Goal: Information Seeking & Learning: Learn about a topic

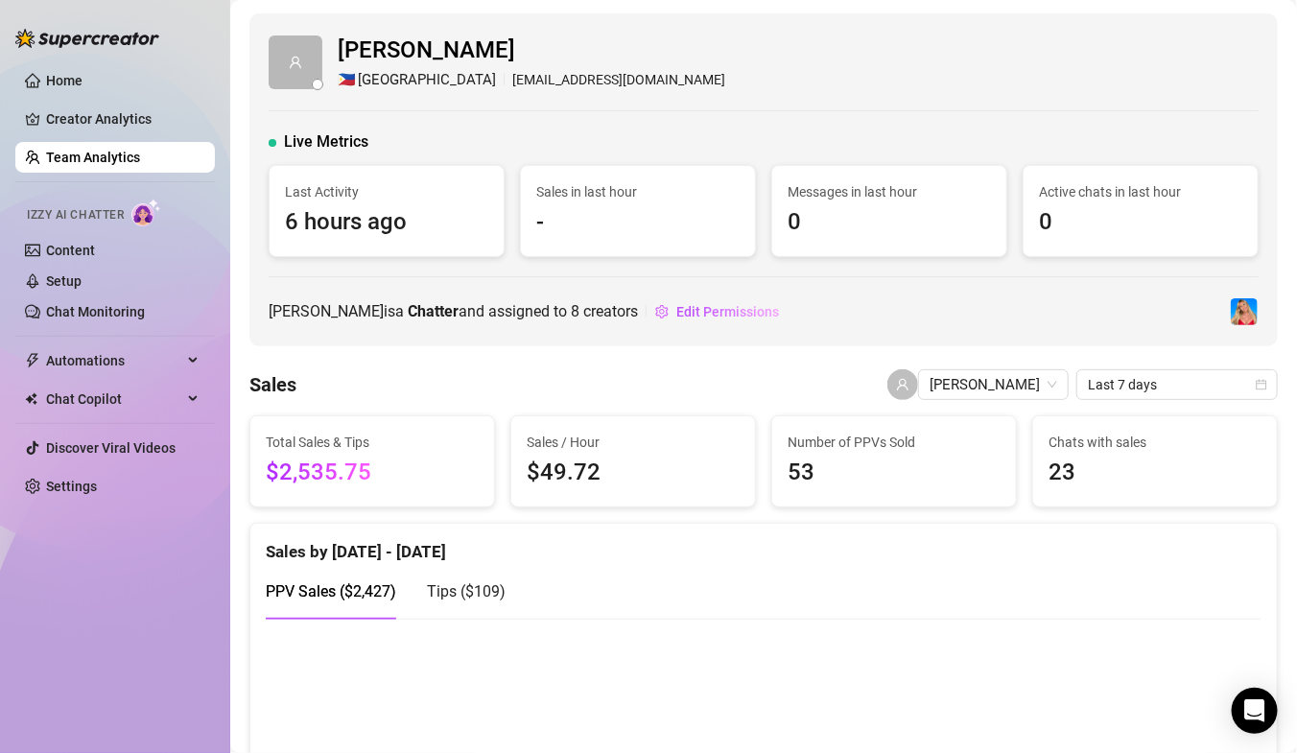
click at [79, 160] on link "Team Analytics" at bounding box center [93, 157] width 94 height 15
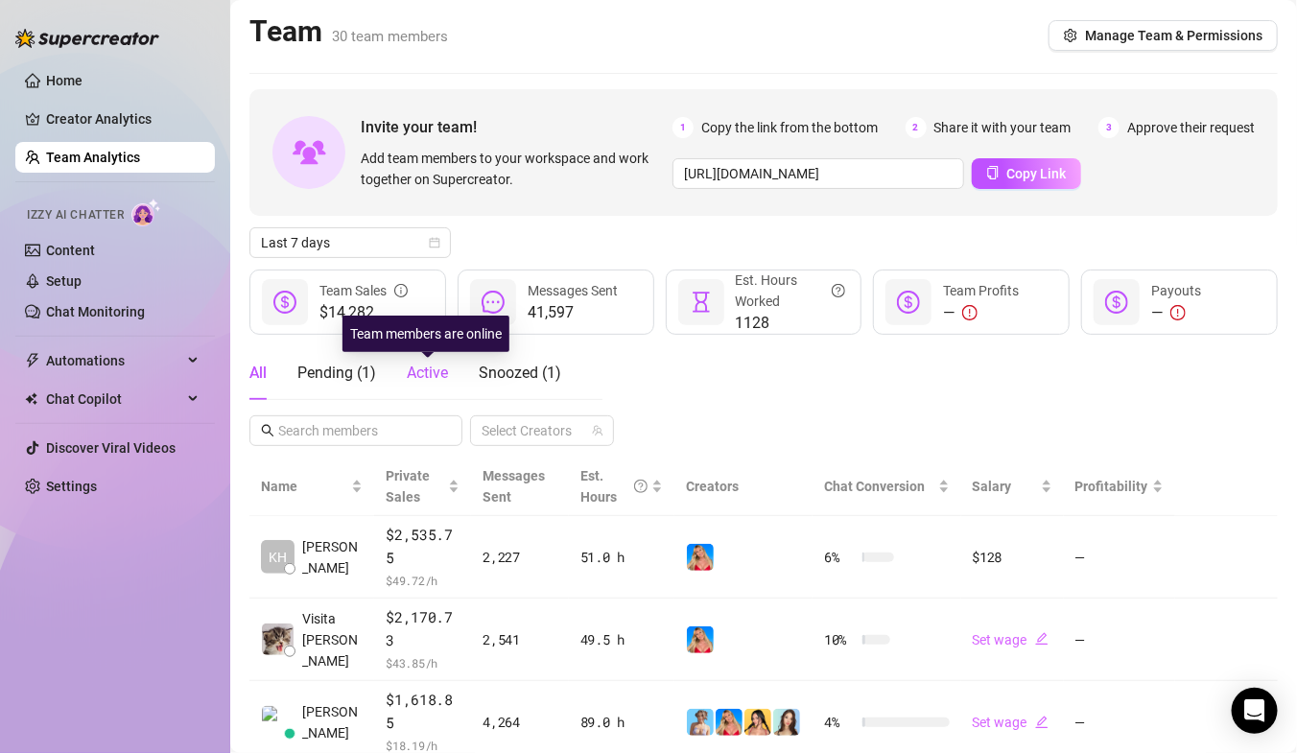
click at [420, 379] on span "Active" at bounding box center [427, 373] width 41 height 18
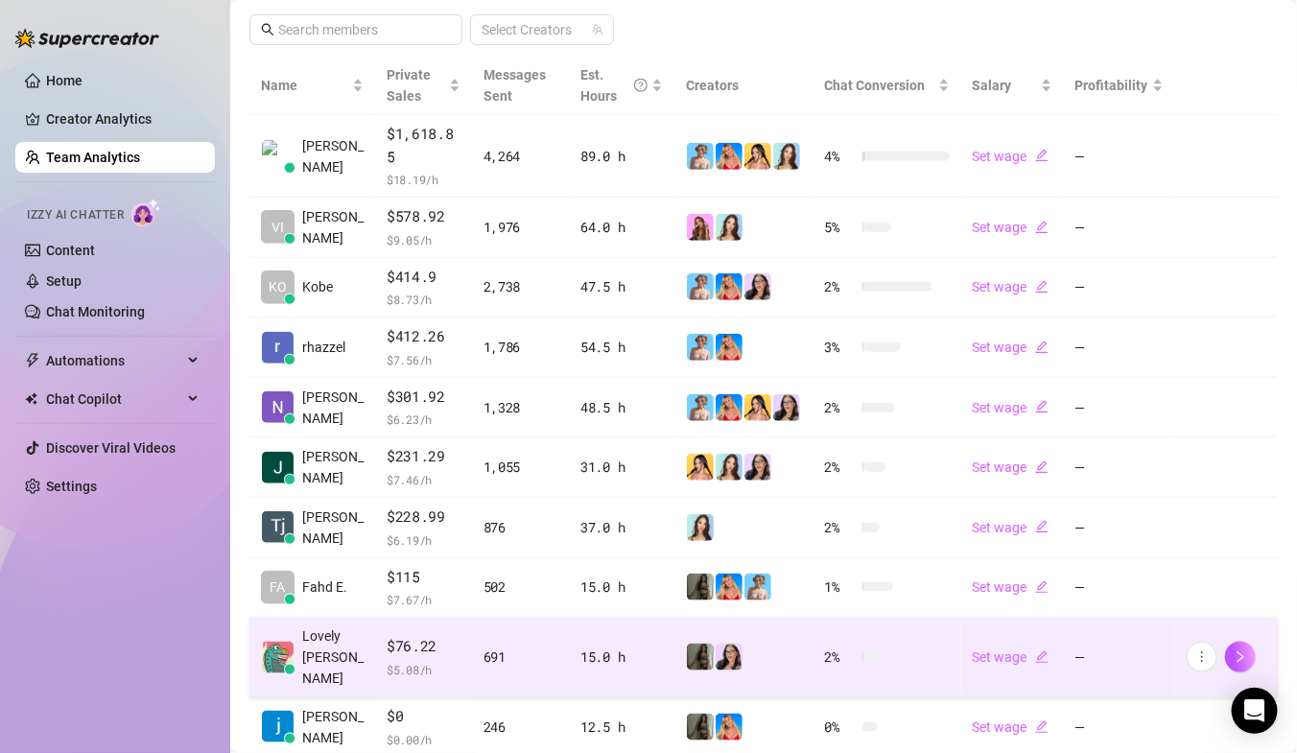
scroll to position [395, 0]
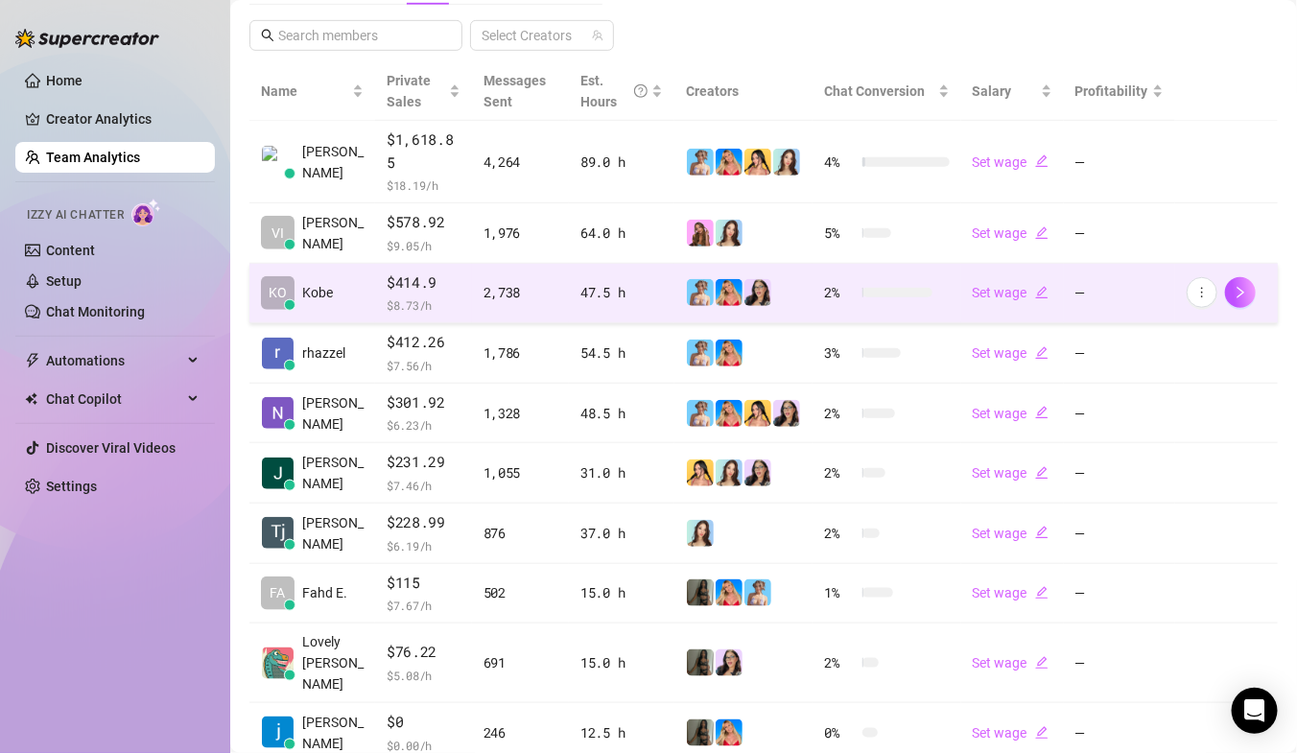
click at [350, 267] on td "KO Kobe" at bounding box center [312, 294] width 126 height 60
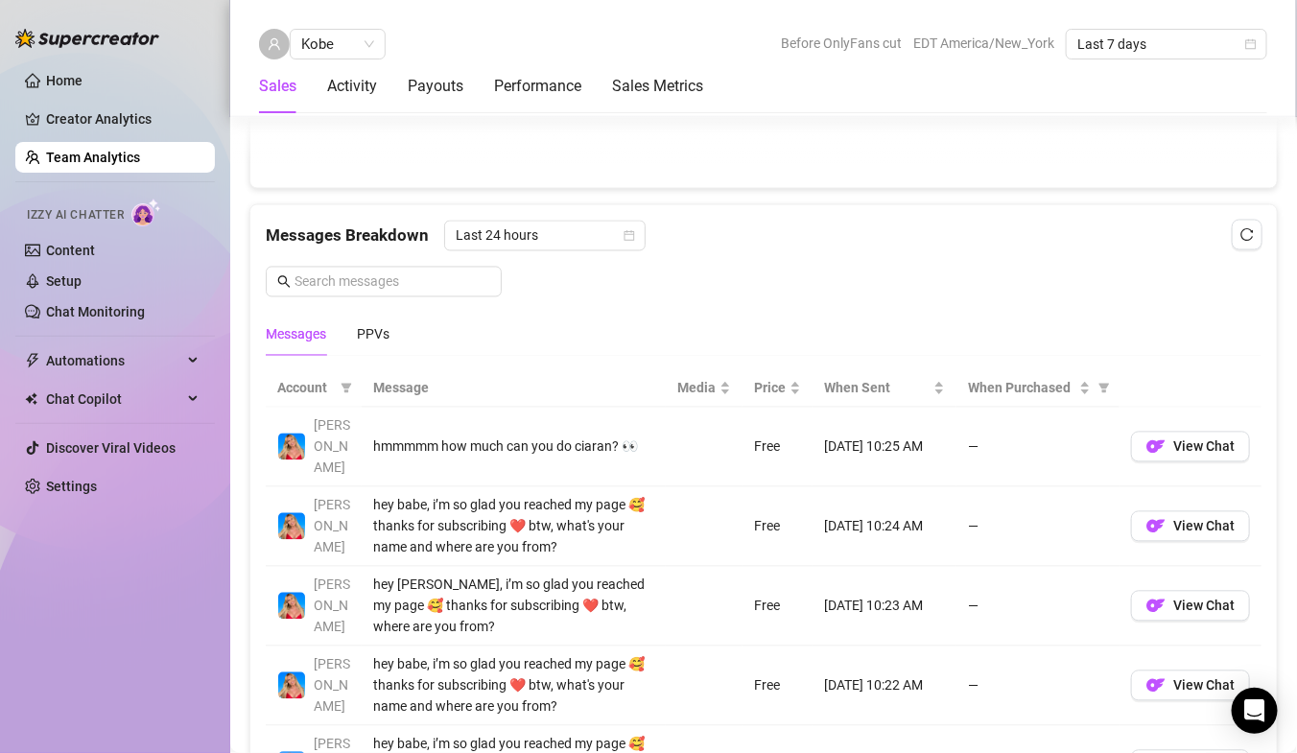
scroll to position [1220, 0]
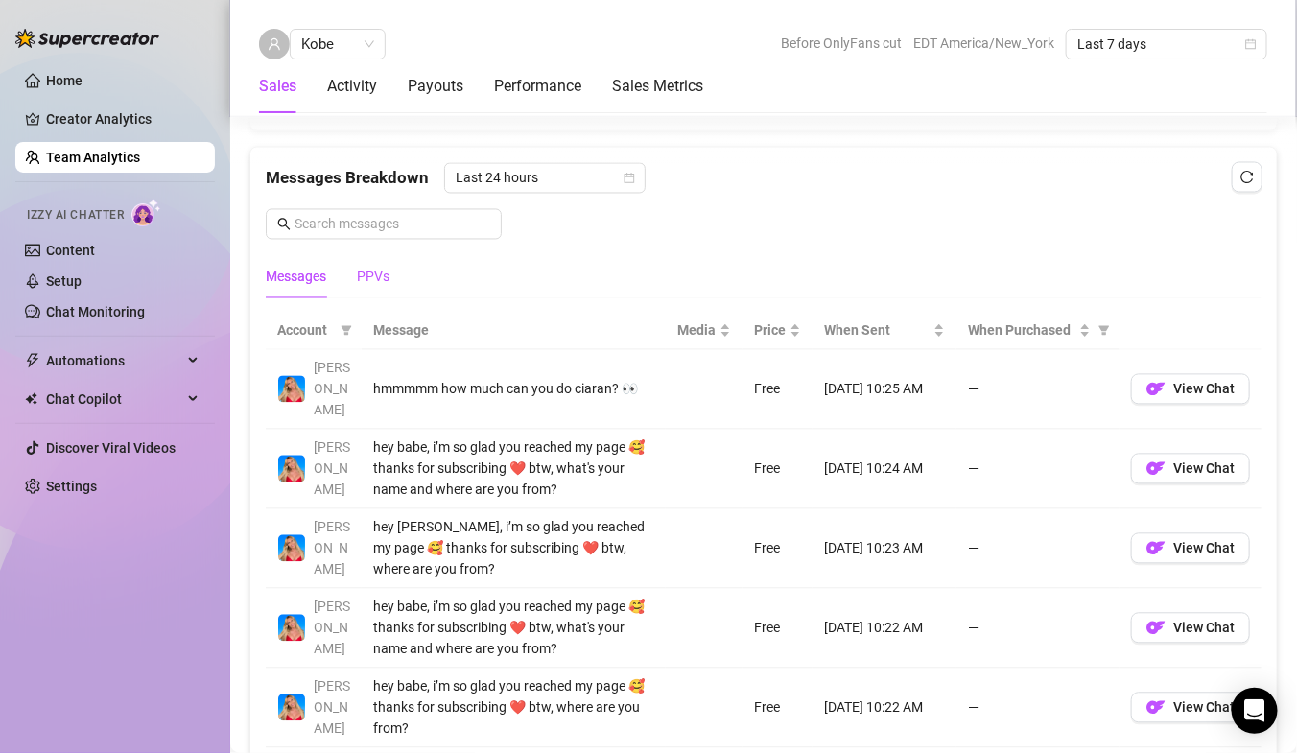
click at [377, 271] on div "PPVs" at bounding box center [373, 277] width 33 height 21
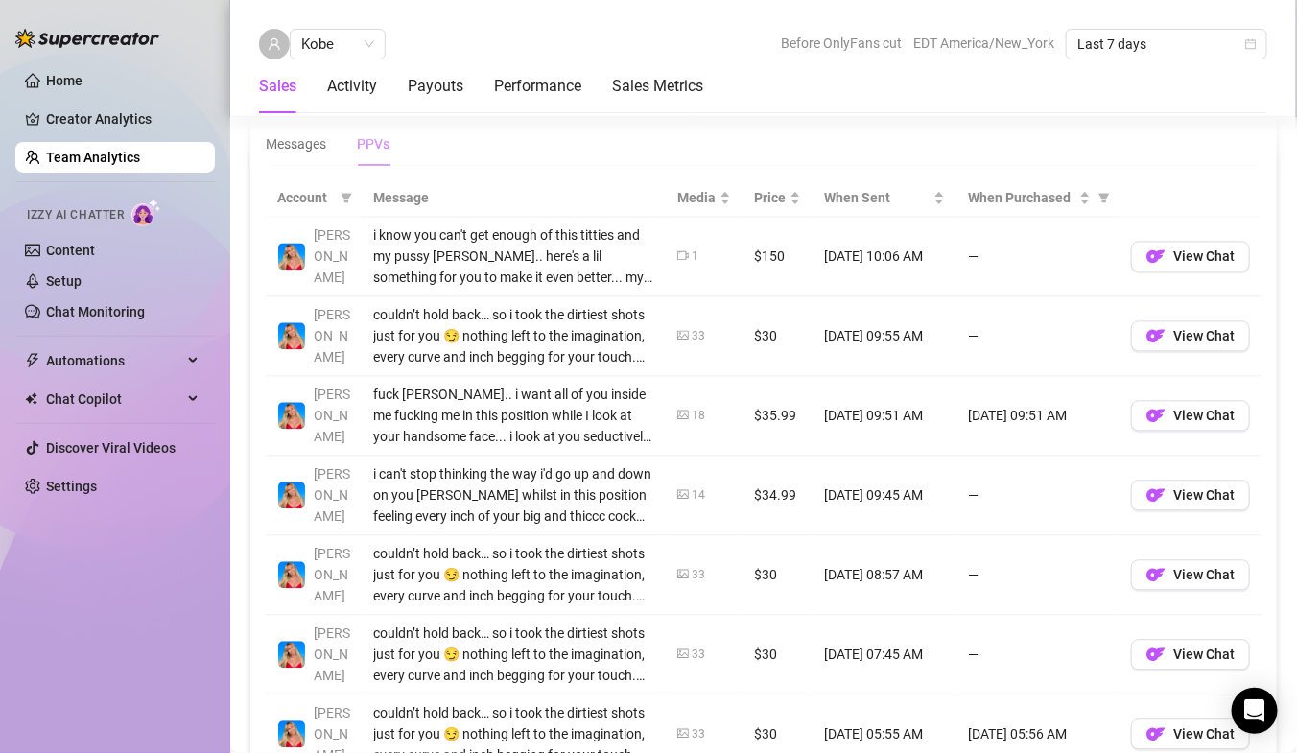
scroll to position [1355, 0]
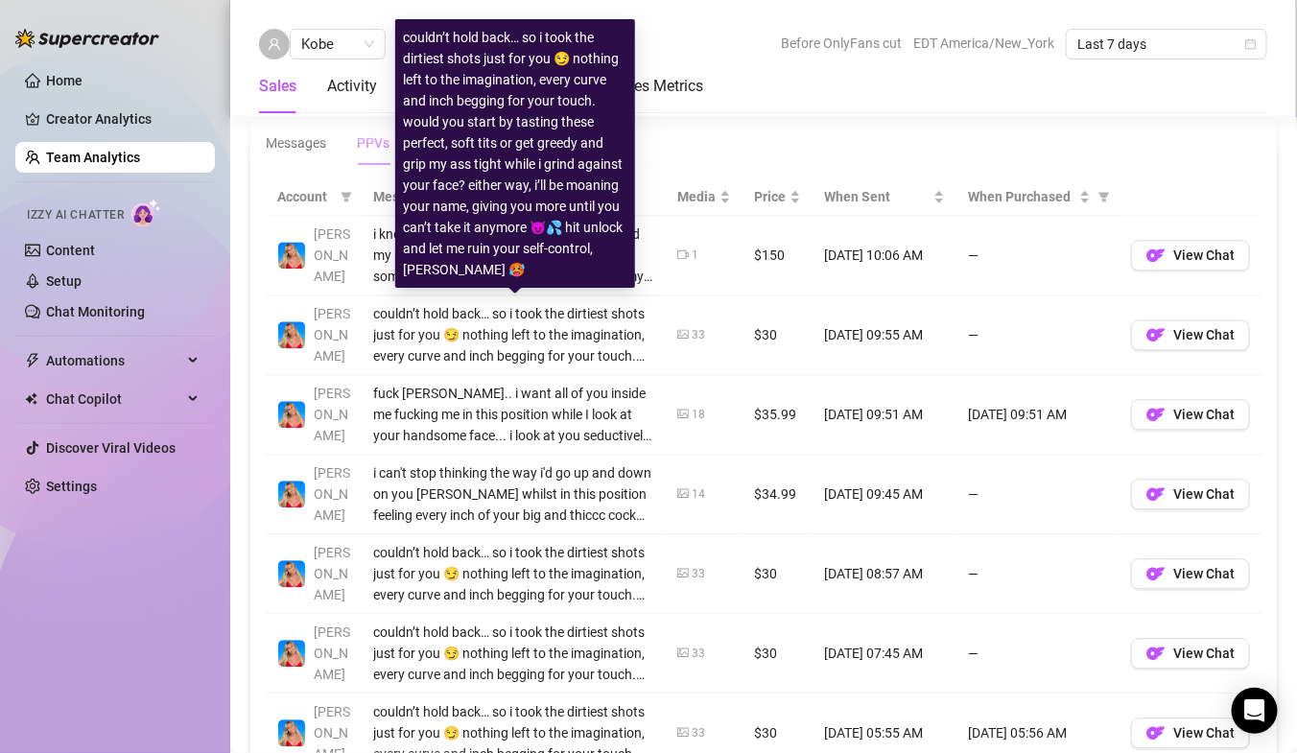
click at [539, 362] on div "couldn’t hold back… so i took the dirtiest shots just for you 😏 nothing left to…" at bounding box center [513, 334] width 281 height 63
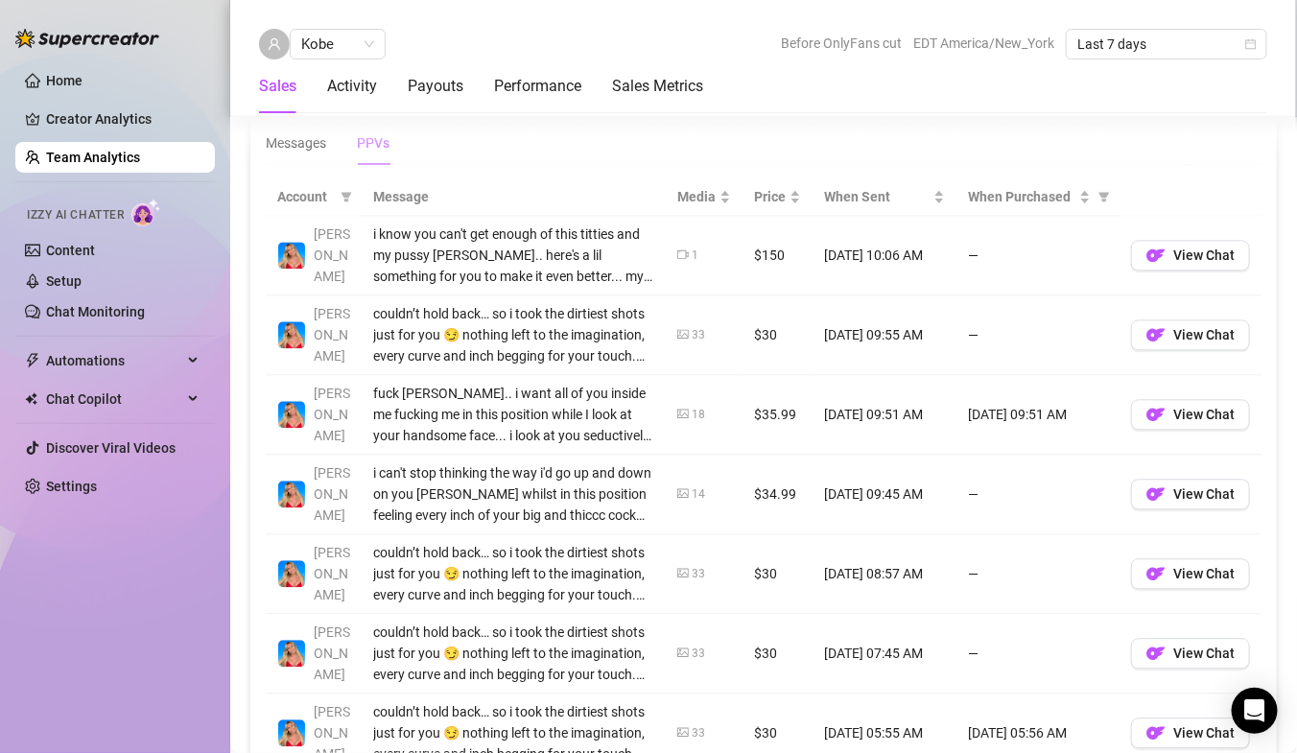
click at [714, 391] on td "18" at bounding box center [704, 415] width 77 height 80
click at [1223, 321] on button "View Chat" at bounding box center [1190, 335] width 119 height 31
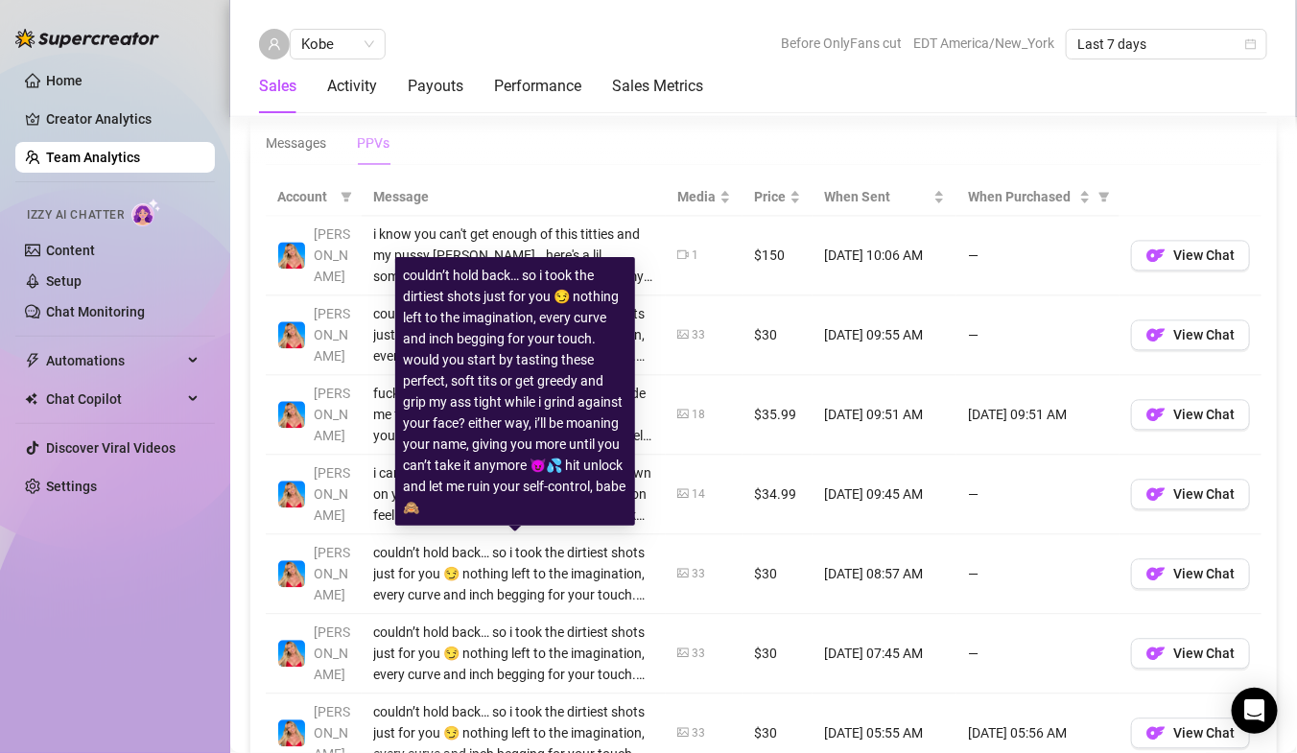
click at [467, 598] on div "couldn’t hold back… so i took the dirtiest shots just for you 😏 nothing left to…" at bounding box center [513, 573] width 281 height 63
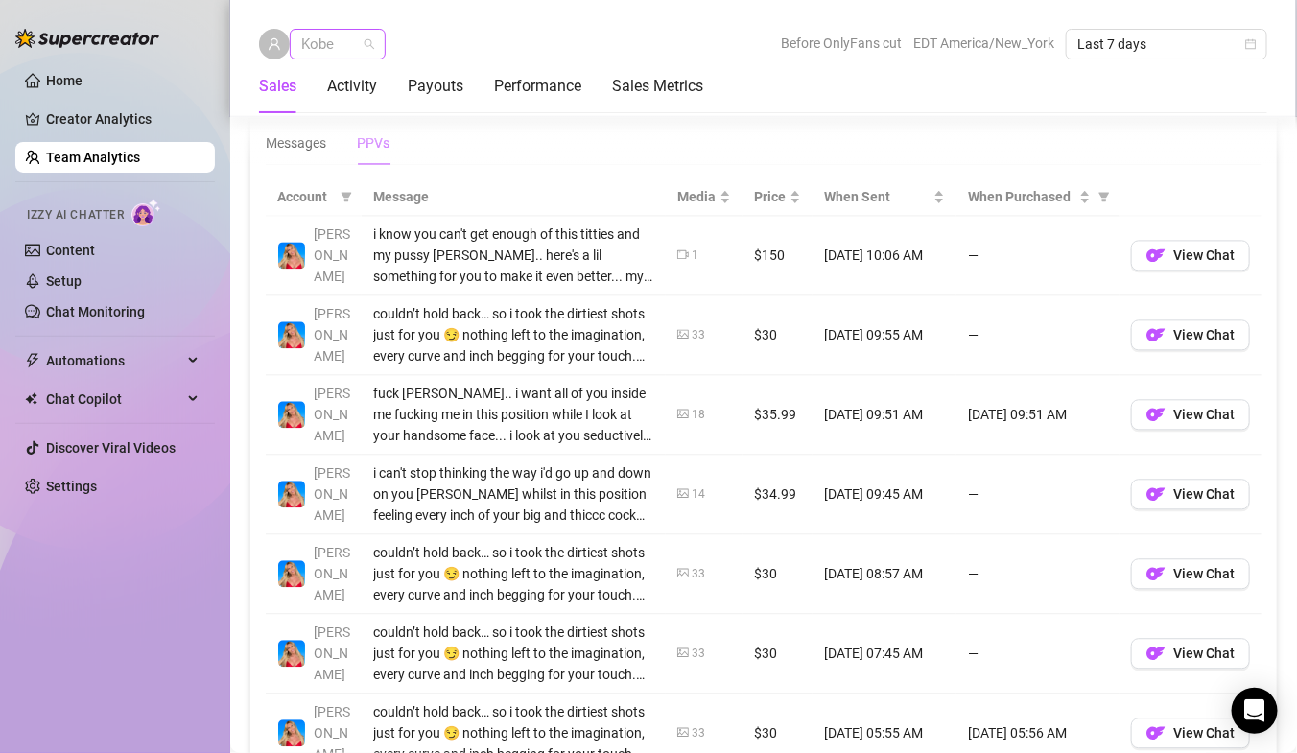
click at [325, 52] on span "Kobe" at bounding box center [337, 44] width 73 height 29
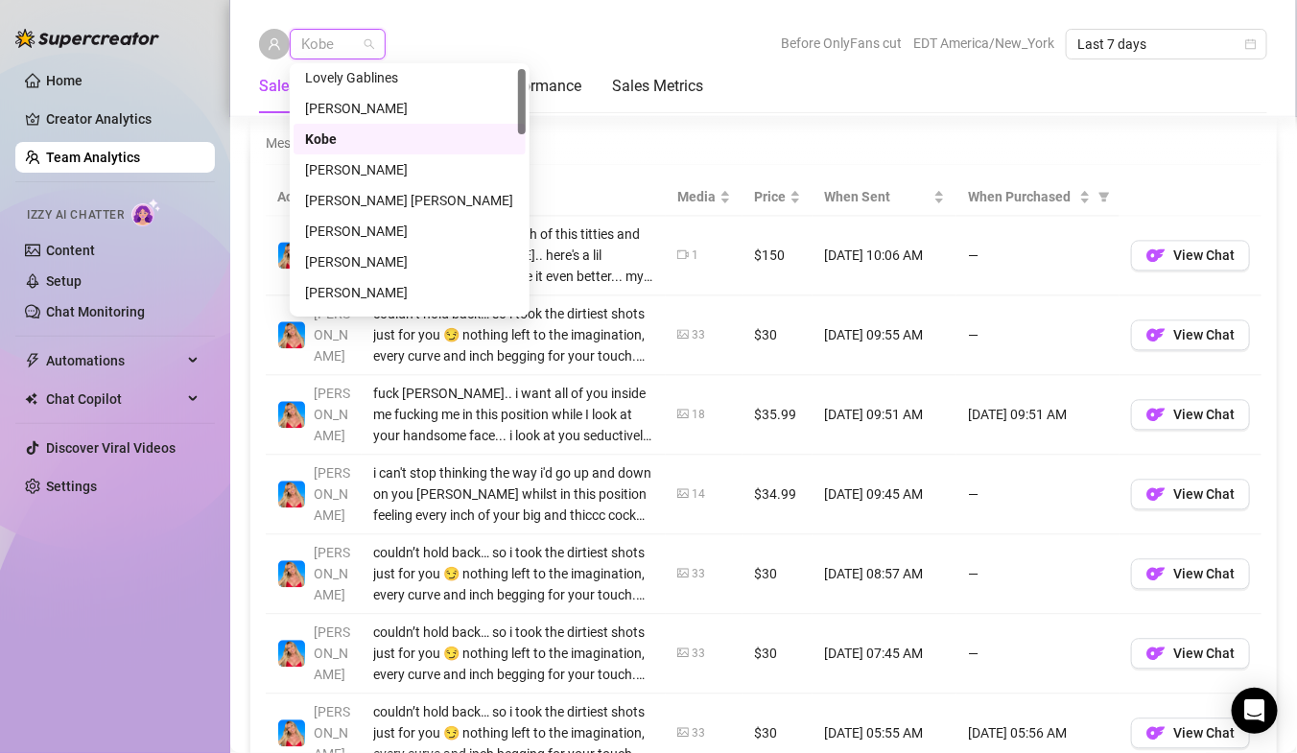
scroll to position [0, 0]
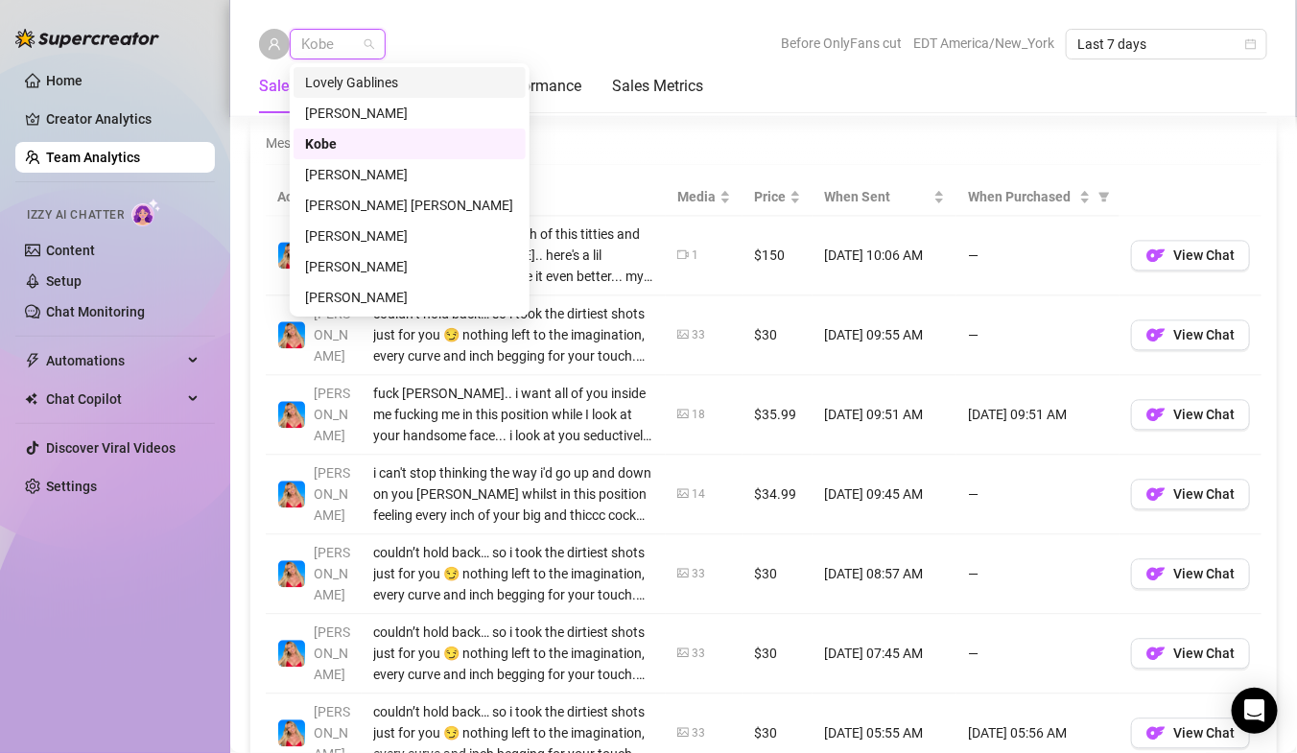
click at [436, 34] on div "Kobe Before OnlyFans cut EDT America/New_York Last 7 days" at bounding box center [763, 44] width 1008 height 31
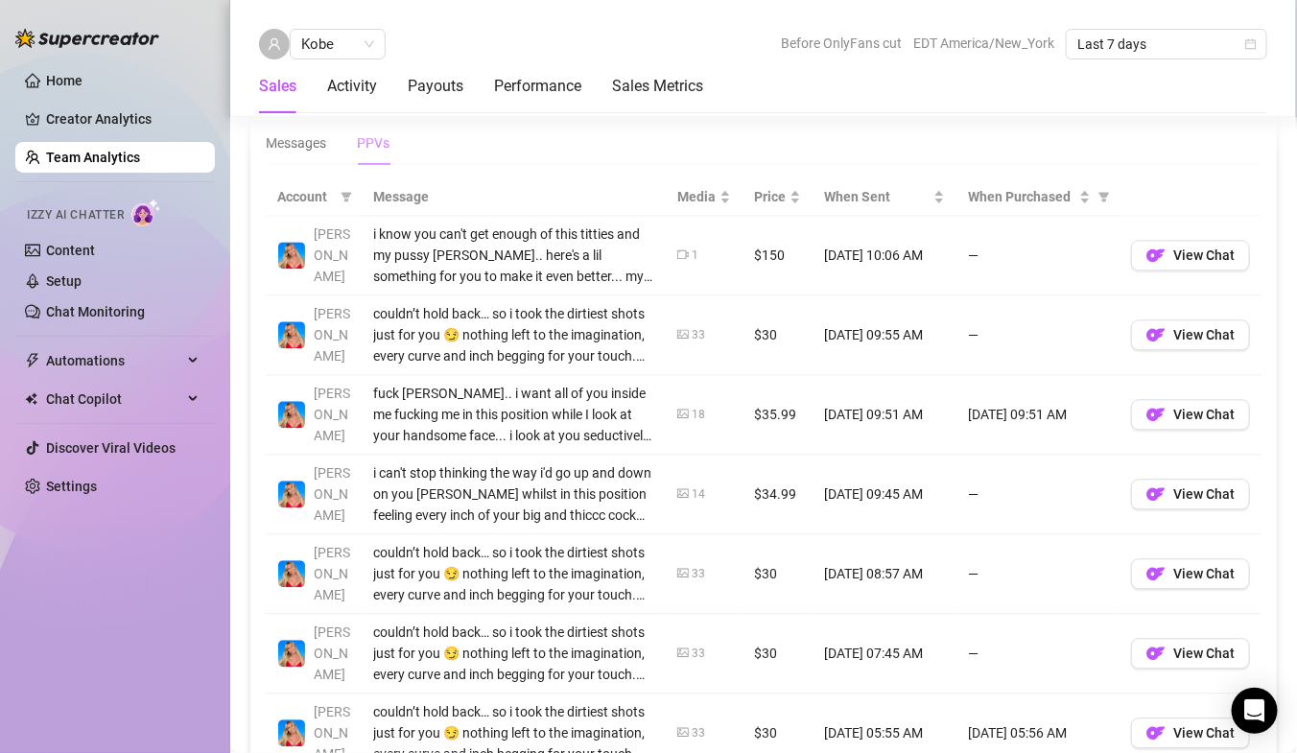
click at [69, 157] on link "Team Analytics" at bounding box center [93, 157] width 94 height 15
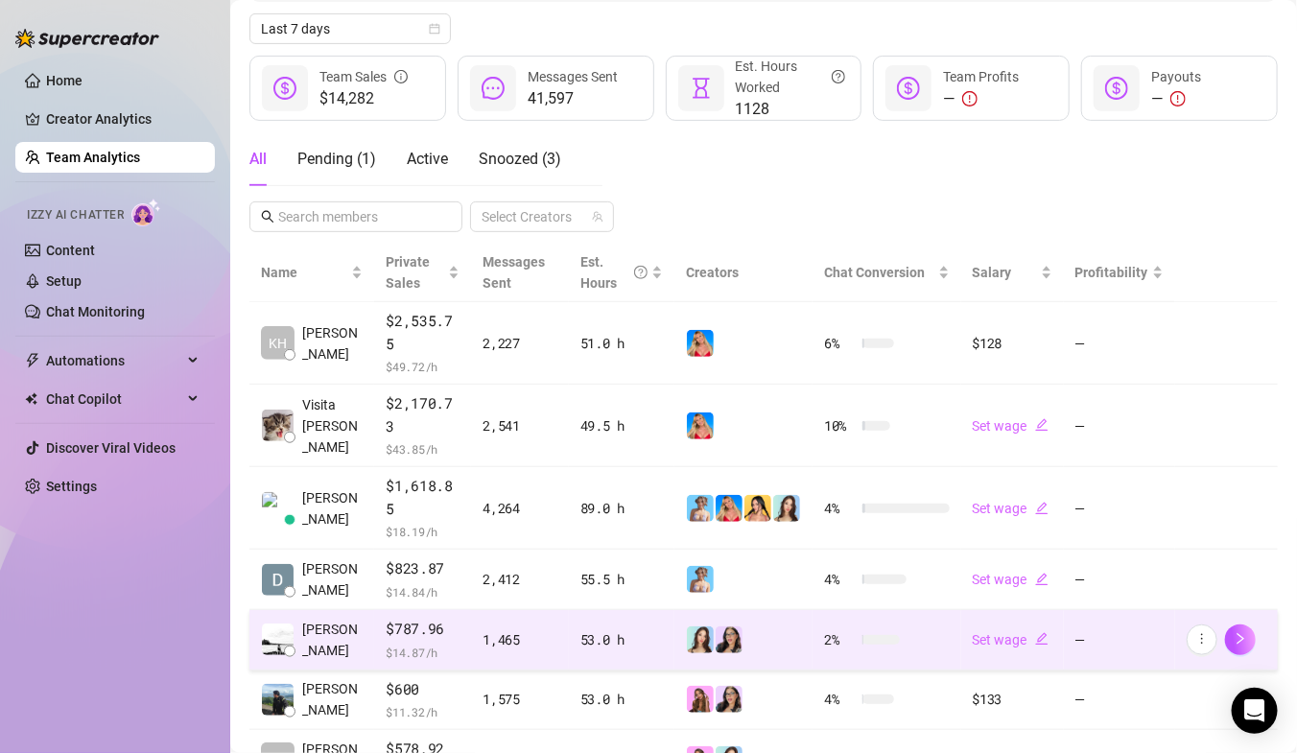
scroll to position [207, 0]
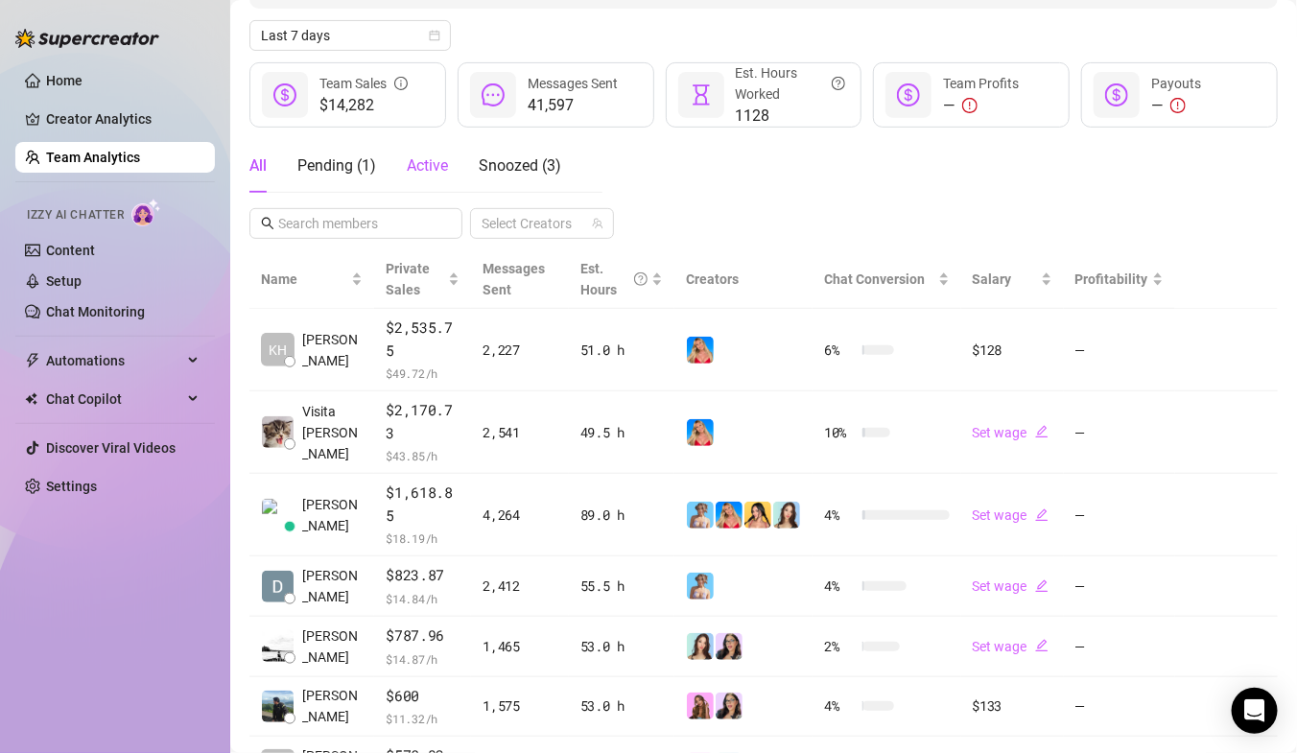
click at [435, 161] on span "Active" at bounding box center [427, 165] width 41 height 18
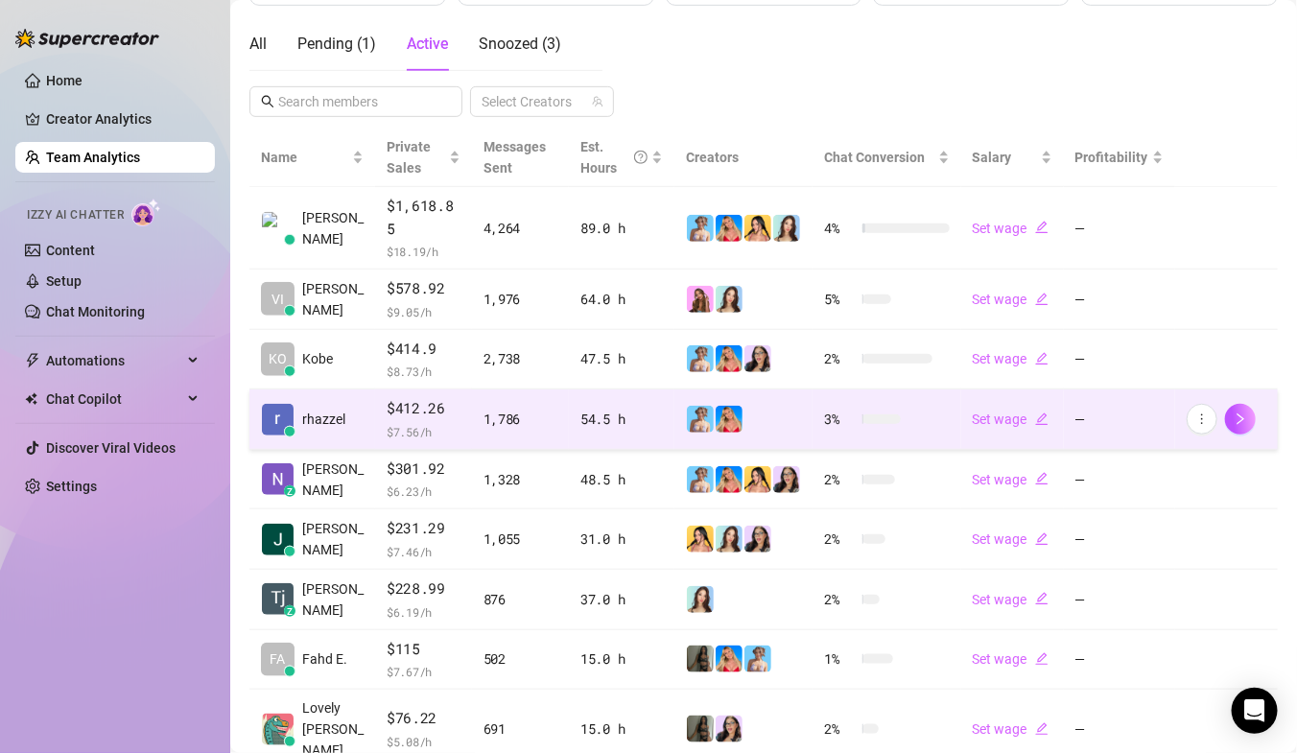
scroll to position [339, 0]
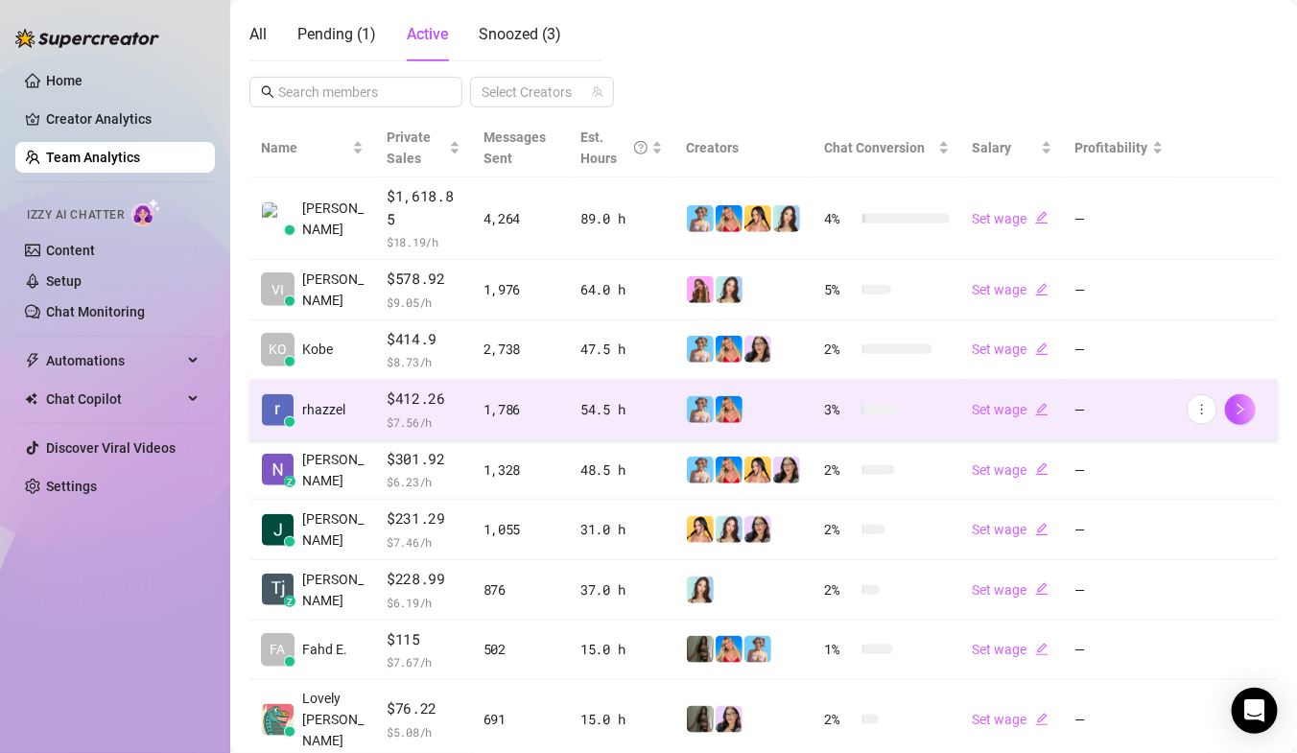
click at [445, 413] on span "$ 7.56 /h" at bounding box center [424, 422] width 74 height 19
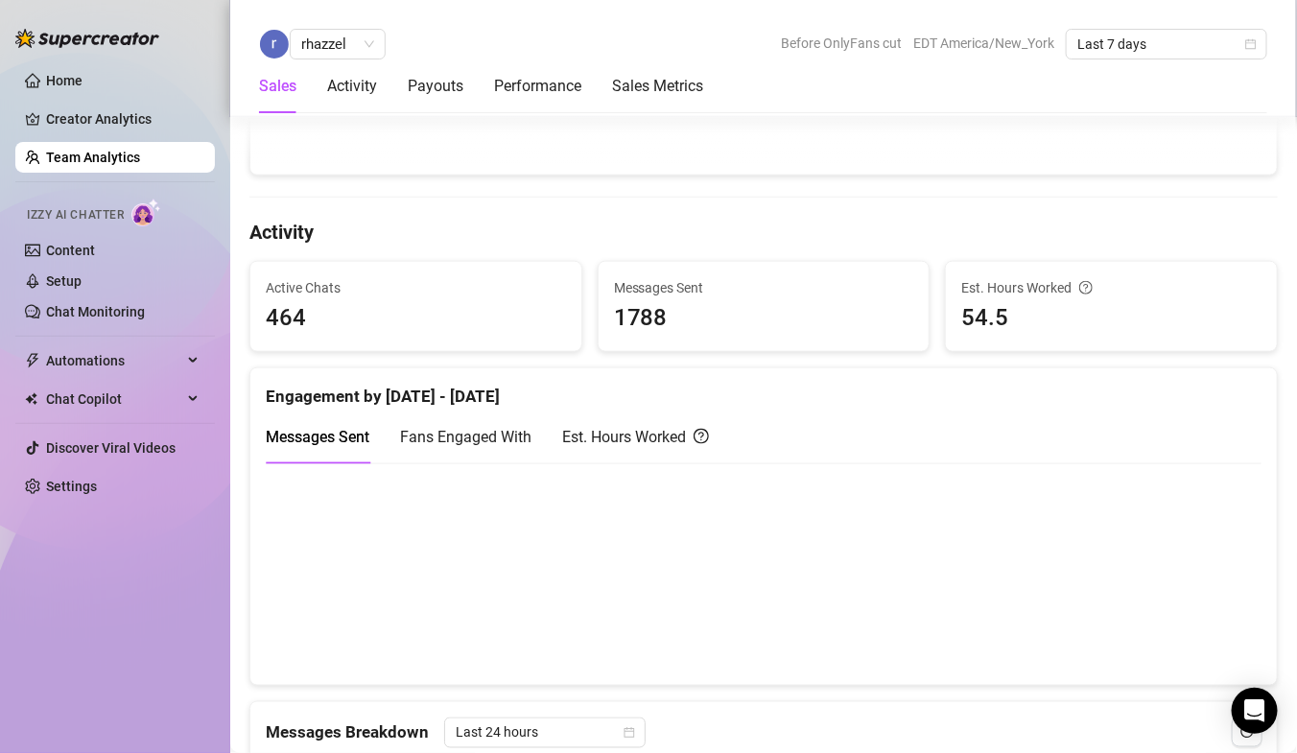
scroll to position [697, 0]
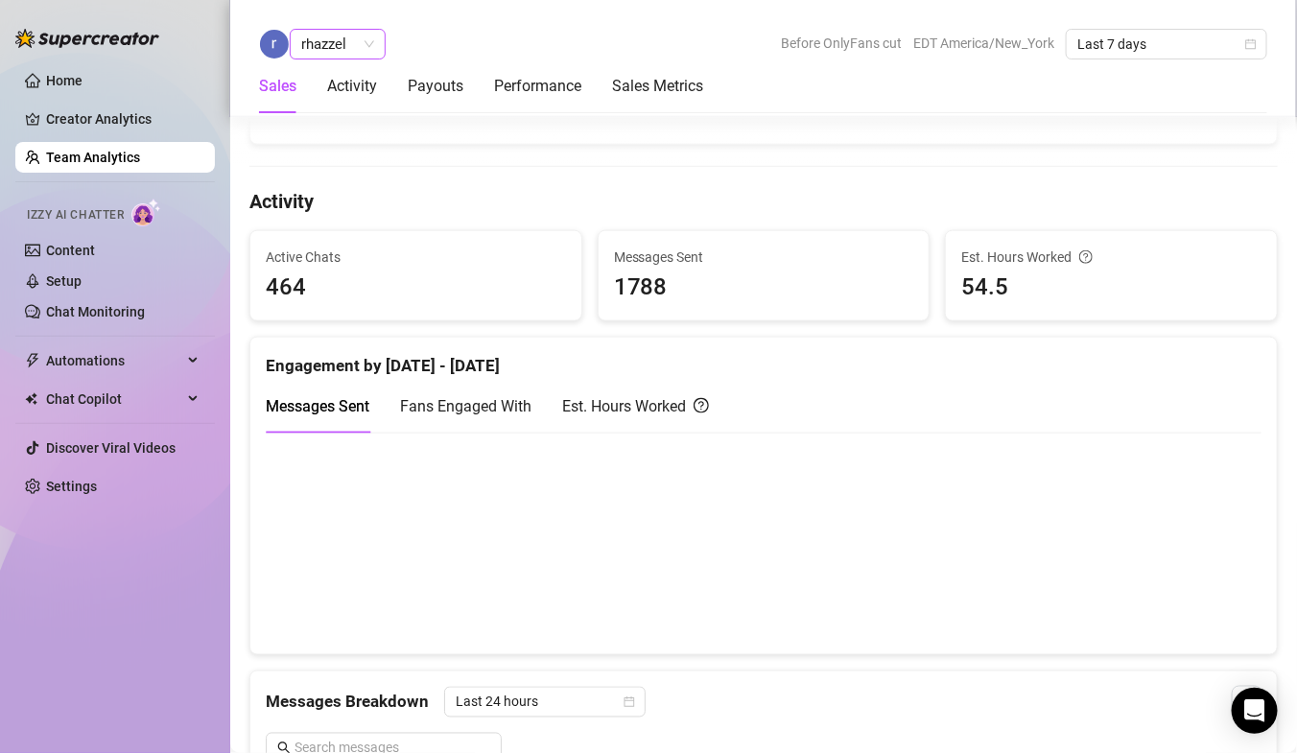
click at [341, 36] on span "rhazzel" at bounding box center [337, 44] width 73 height 29
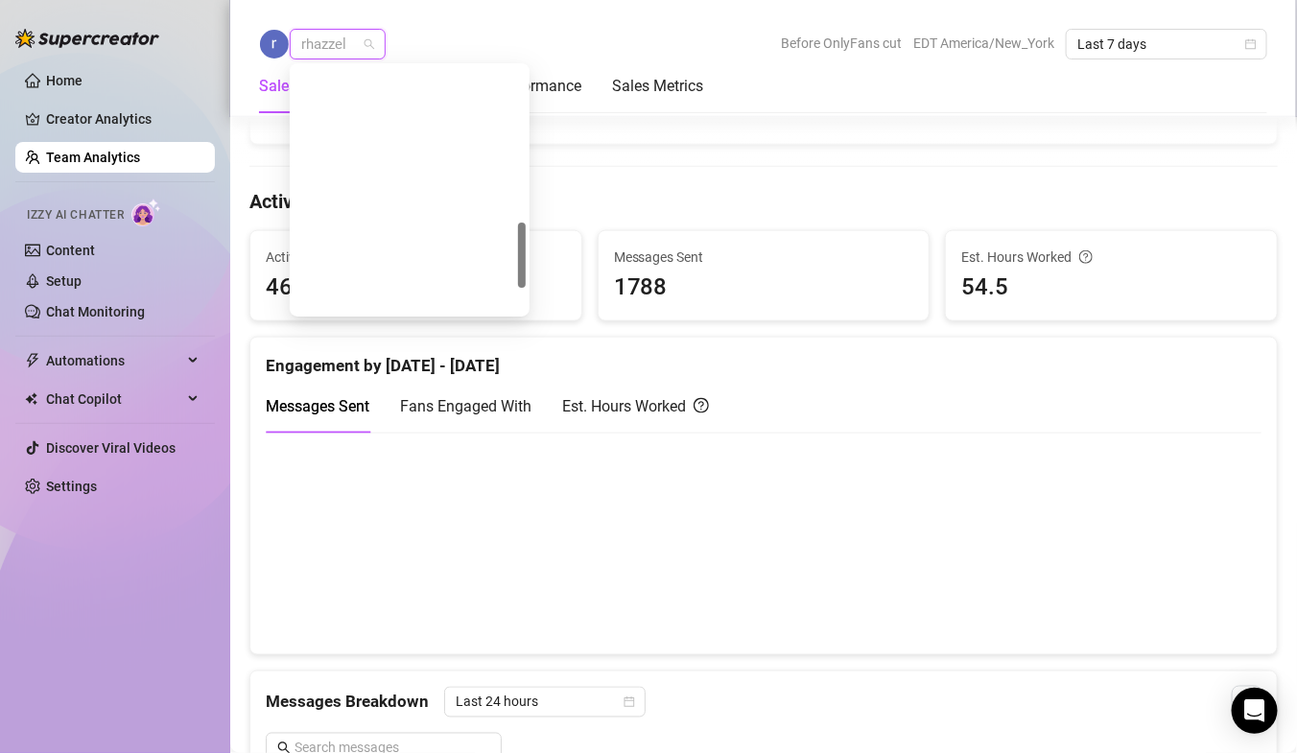
scroll to position [582, 0]
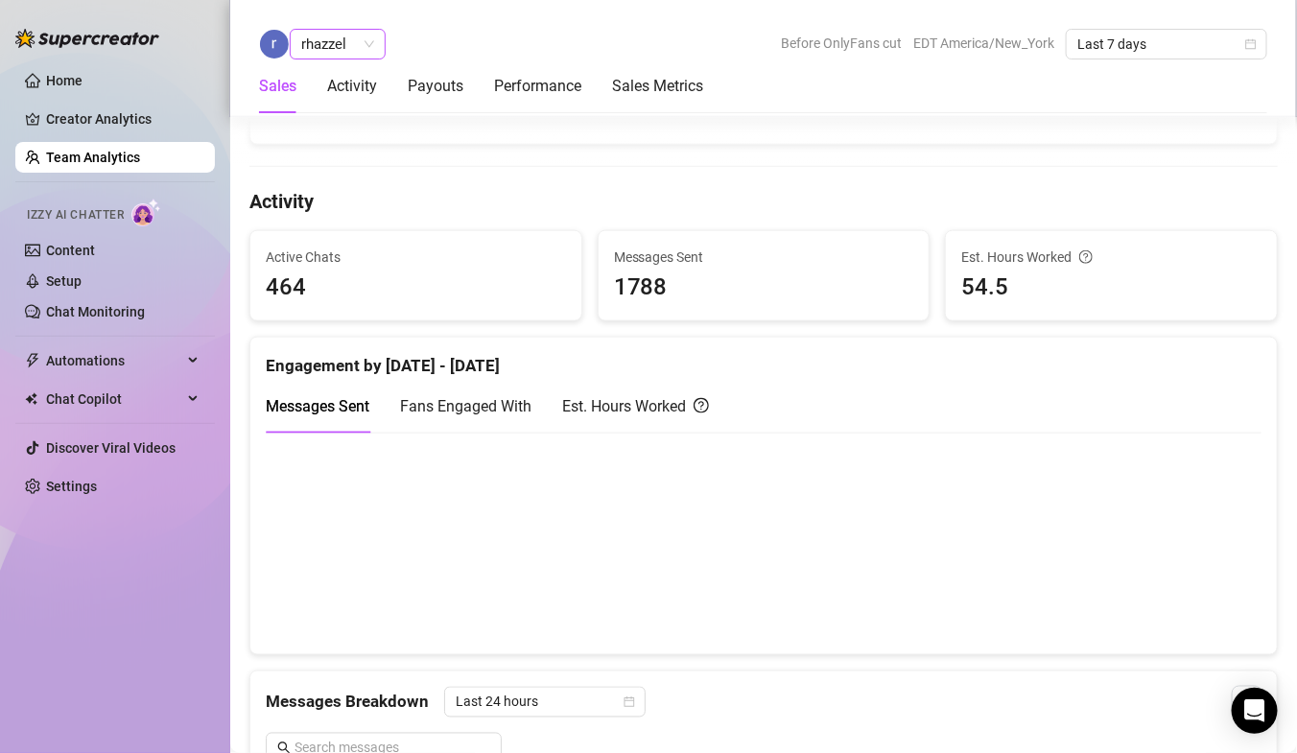
click at [323, 48] on span "rhazzel" at bounding box center [337, 44] width 73 height 29
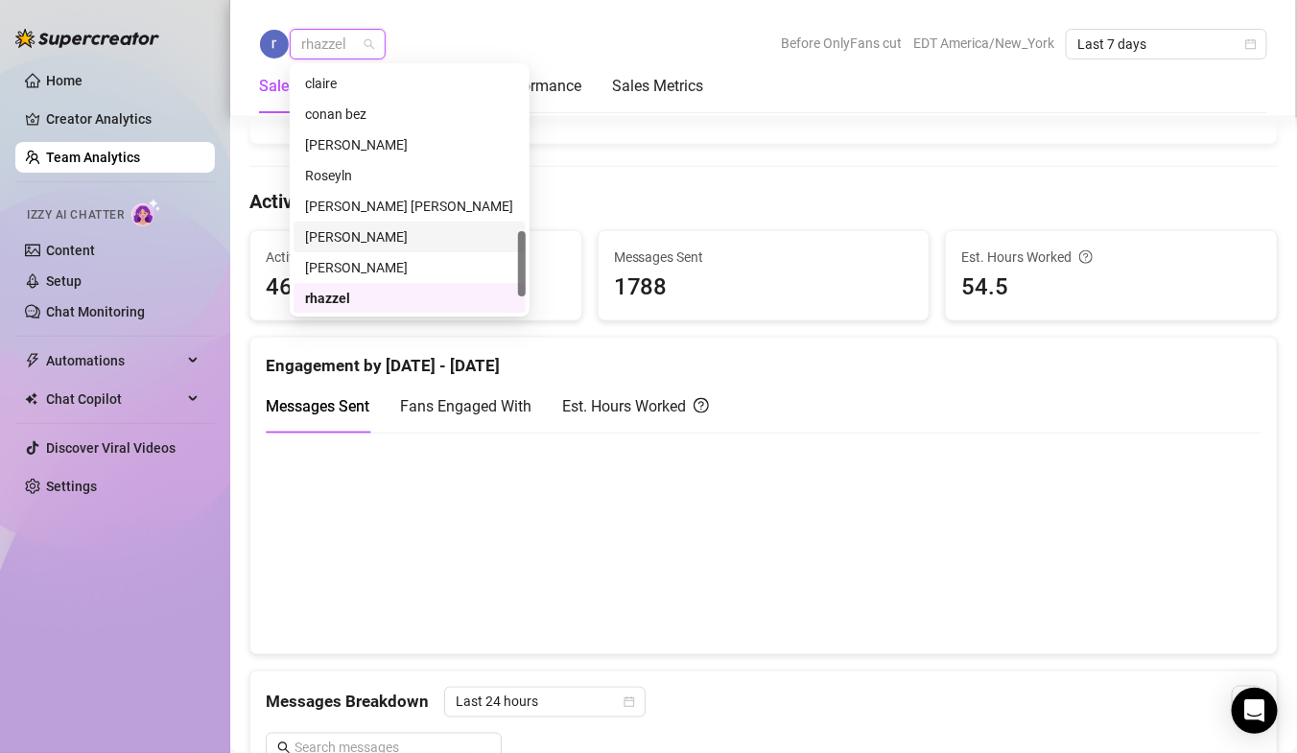
scroll to position [621, 0]
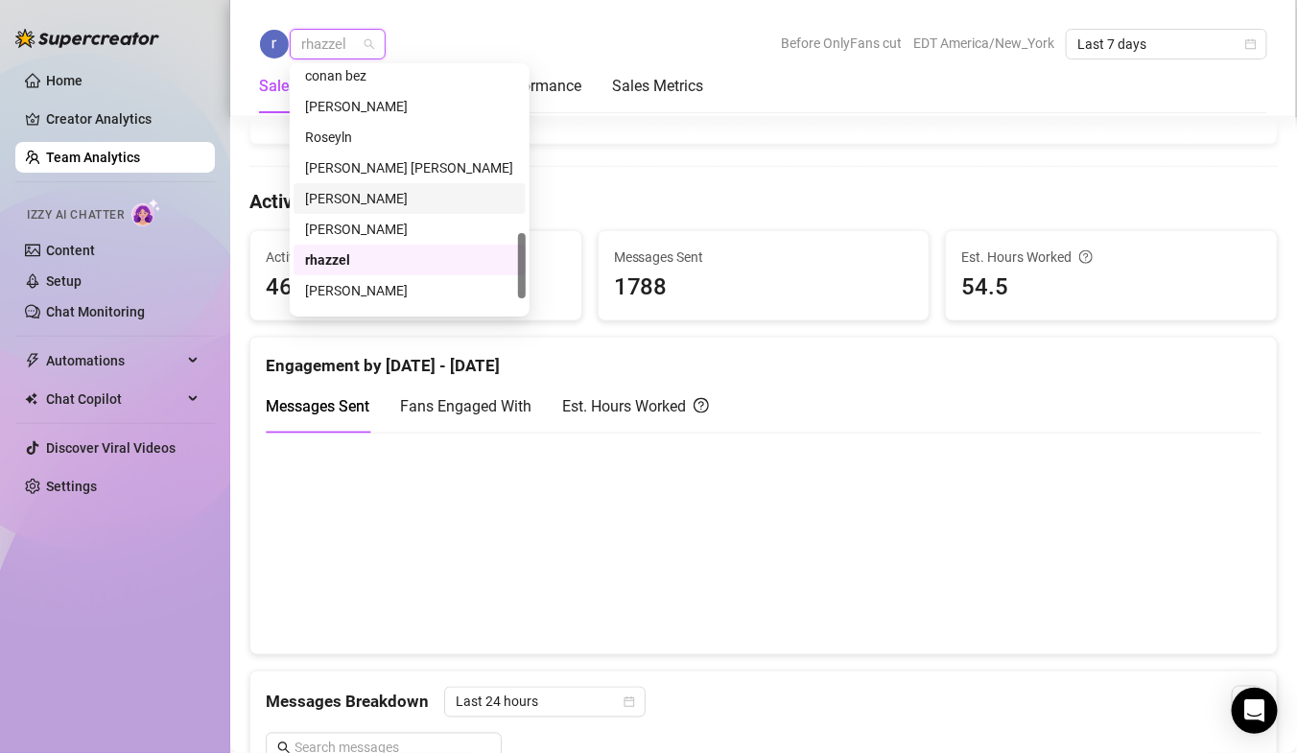
click at [348, 193] on div "[PERSON_NAME]" at bounding box center [409, 198] width 209 height 21
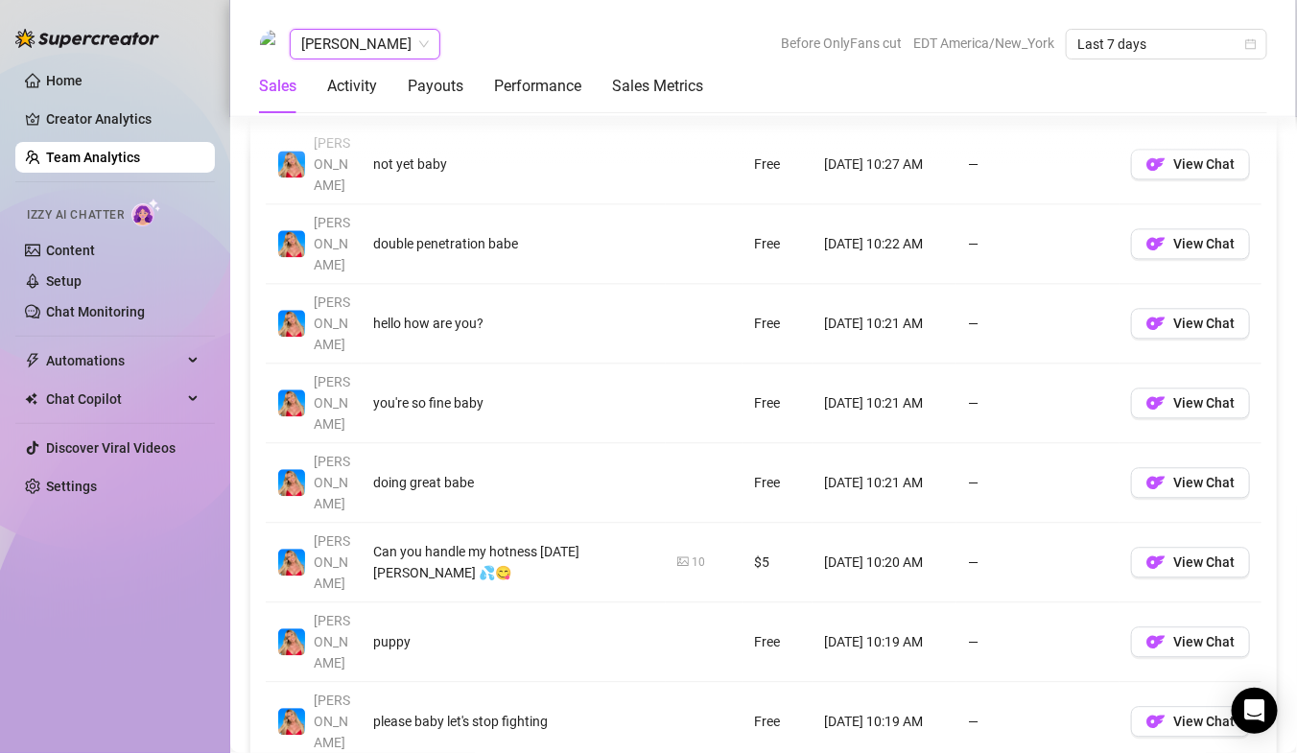
scroll to position [1453, 0]
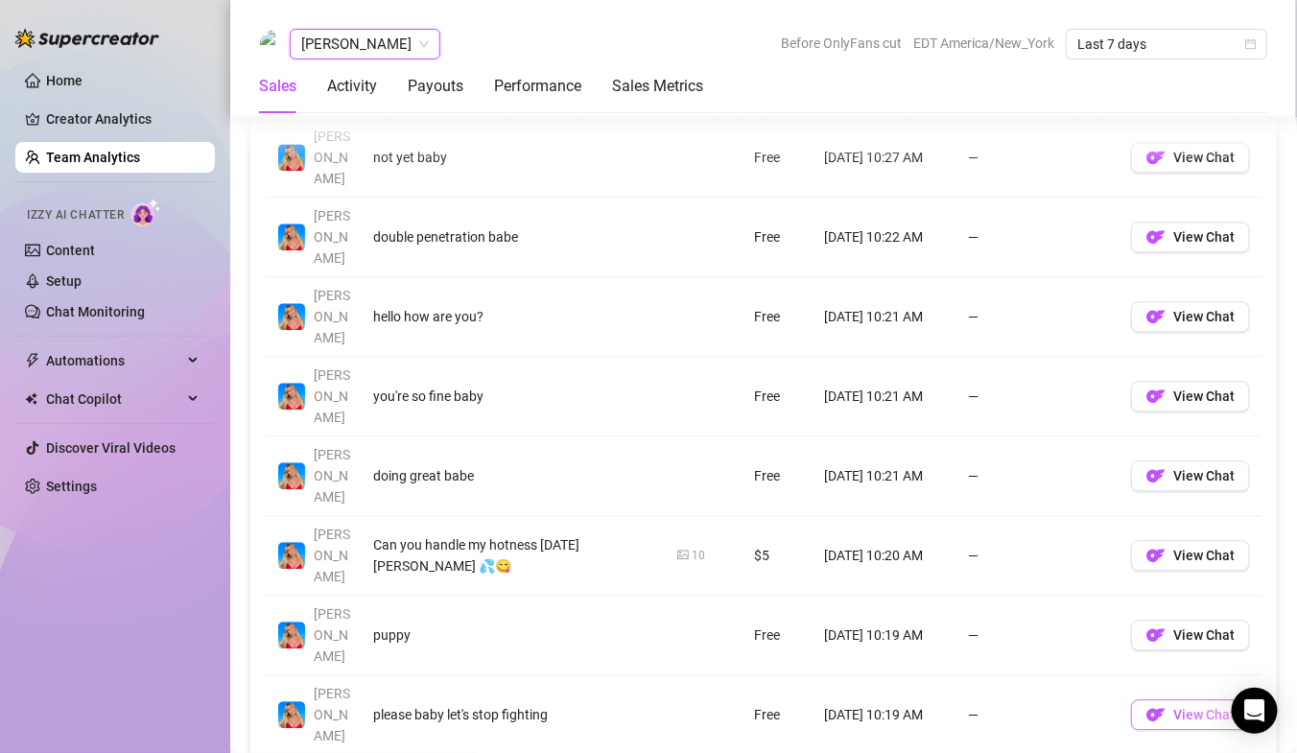
click at [1220, 707] on span "View Chat" at bounding box center [1203, 714] width 61 height 15
click at [140, 157] on link "Team Analytics" at bounding box center [93, 157] width 94 height 15
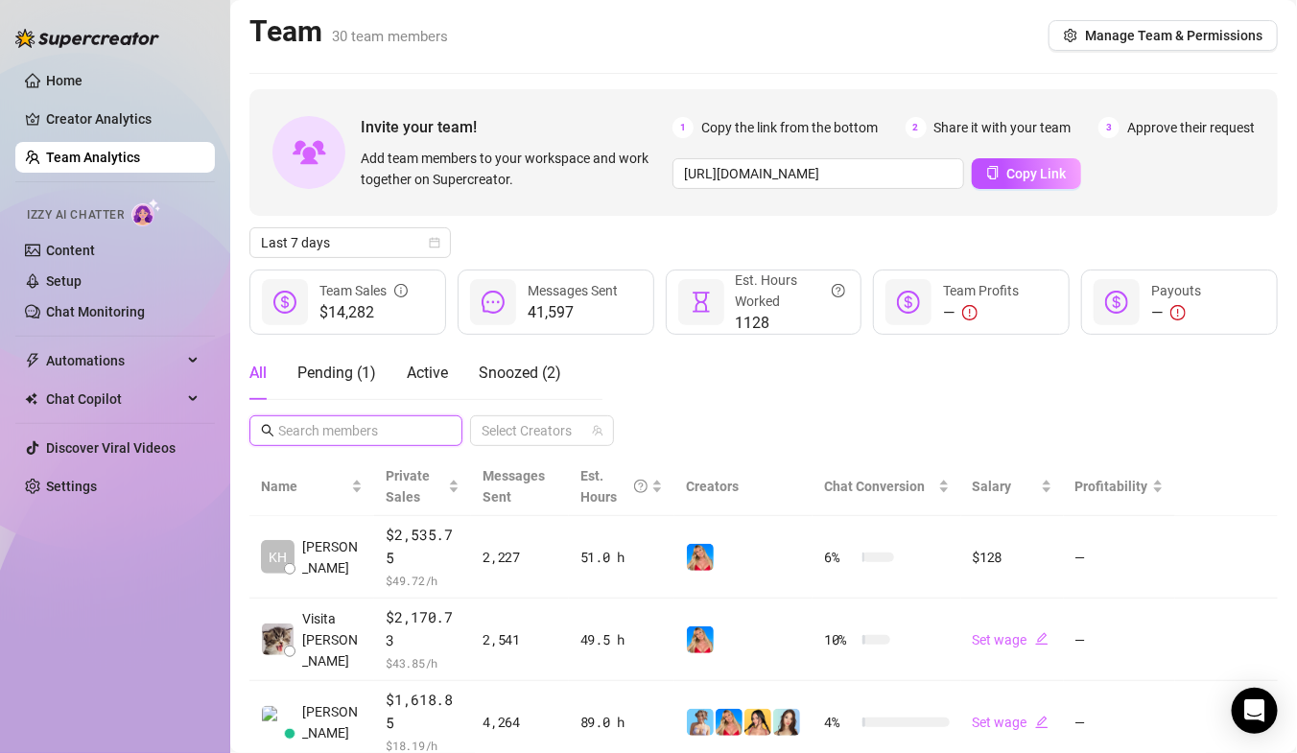
click at [342, 430] on input "text" at bounding box center [356, 430] width 157 height 21
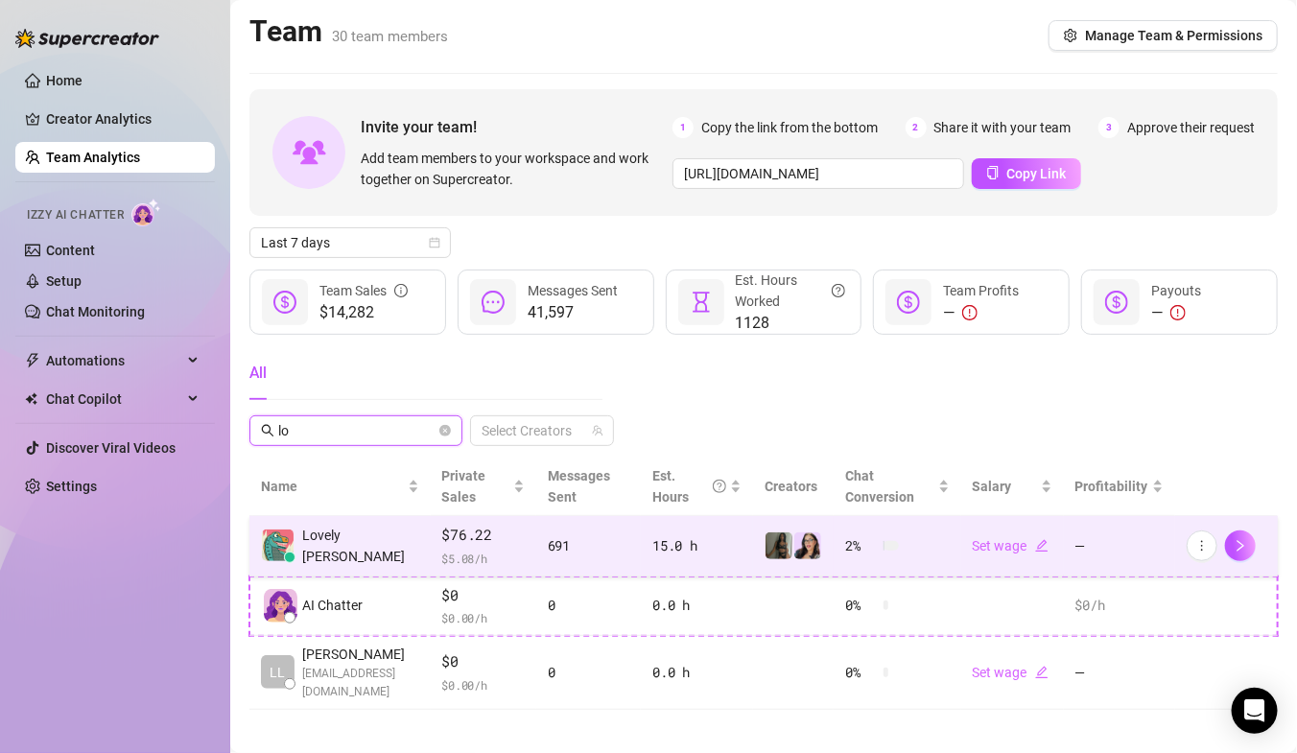
type input "lo"
click at [359, 543] on td "Lovely [PERSON_NAME]" at bounding box center [339, 546] width 181 height 60
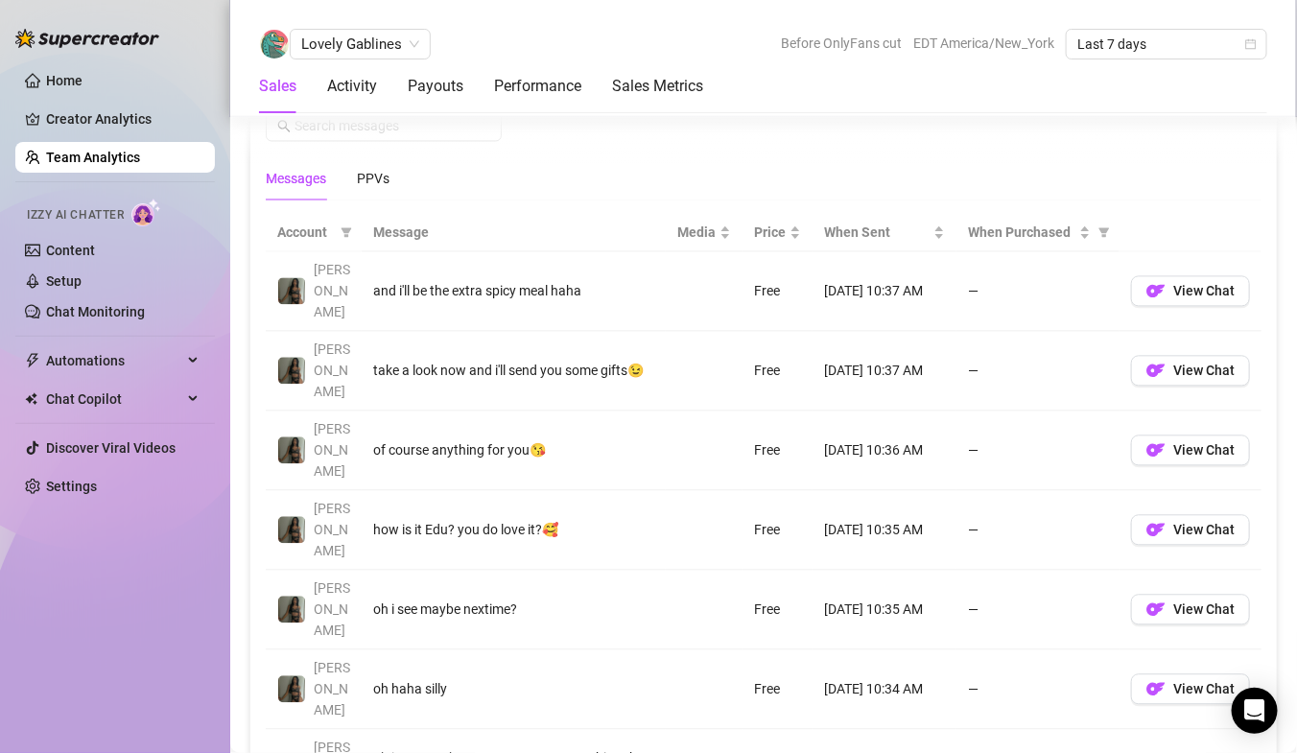
scroll to position [1289, 0]
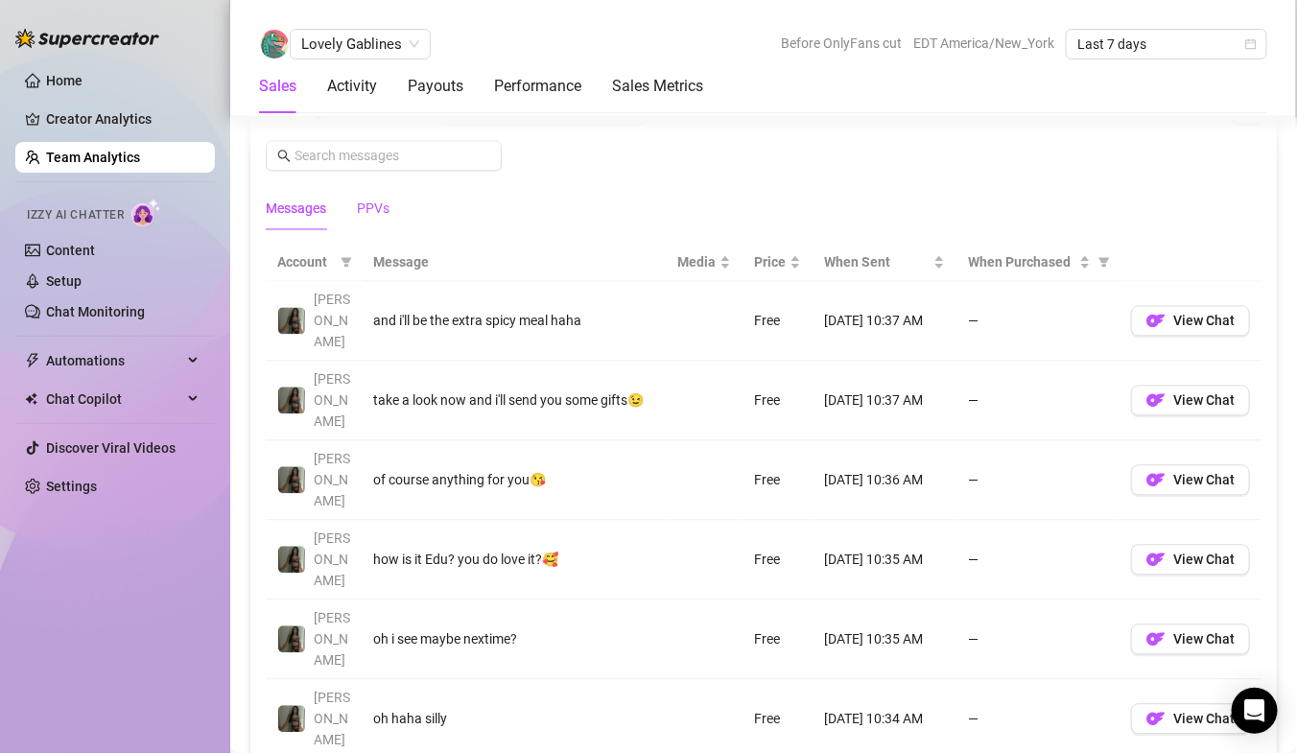
click at [377, 205] on div "PPVs" at bounding box center [373, 209] width 33 height 21
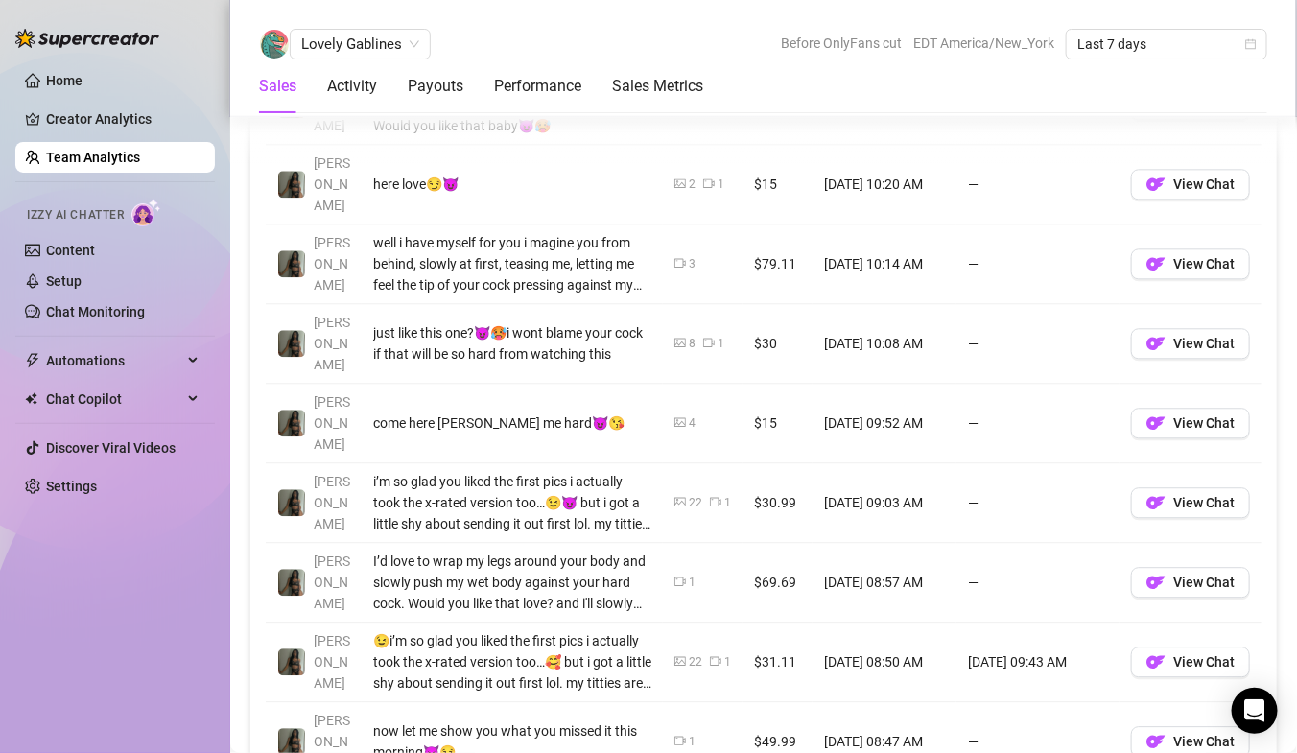
scroll to position [1486, 0]
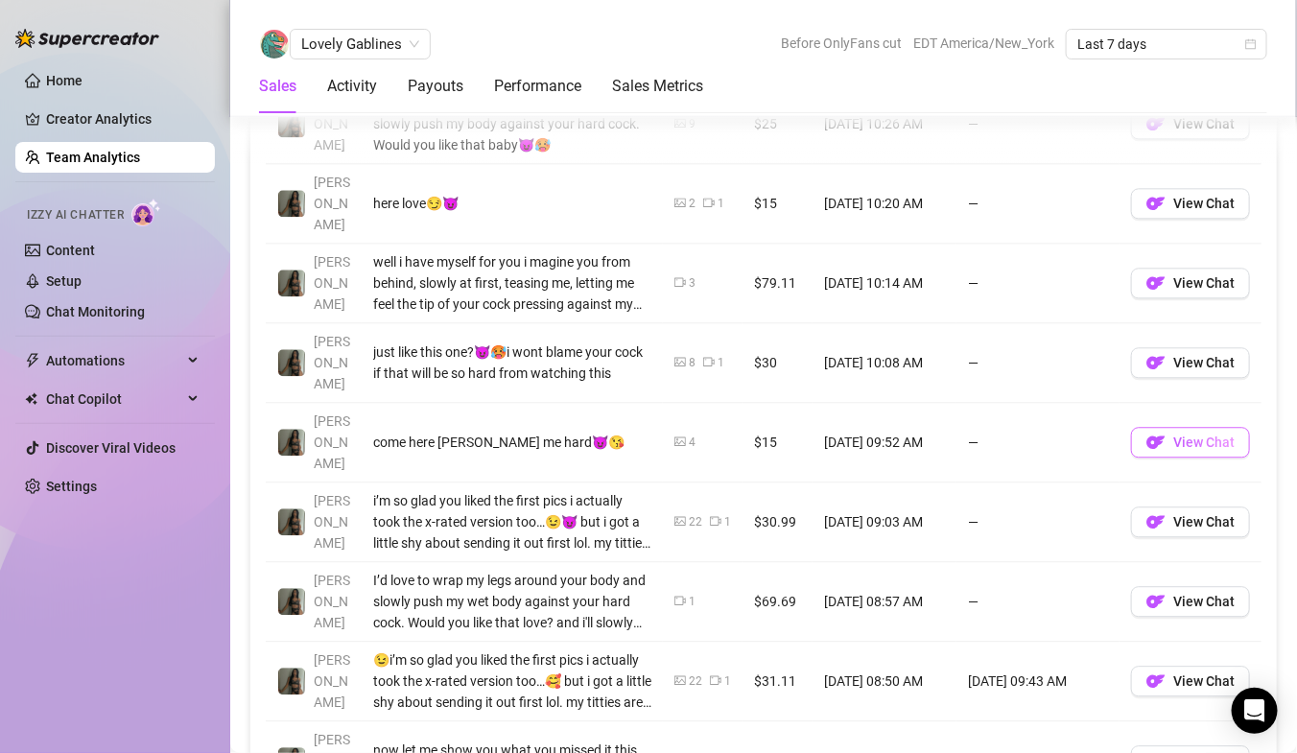
click at [1202, 435] on span "View Chat" at bounding box center [1203, 442] width 61 height 15
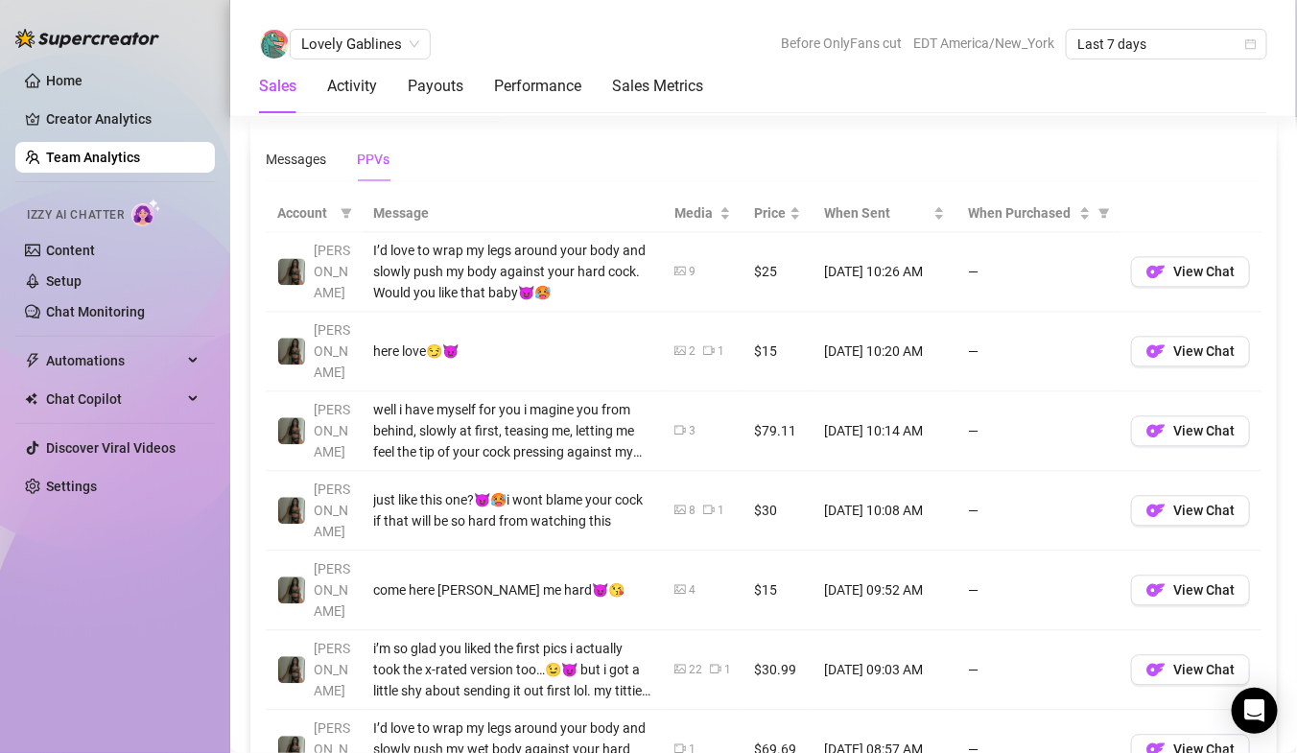
scroll to position [1334, 0]
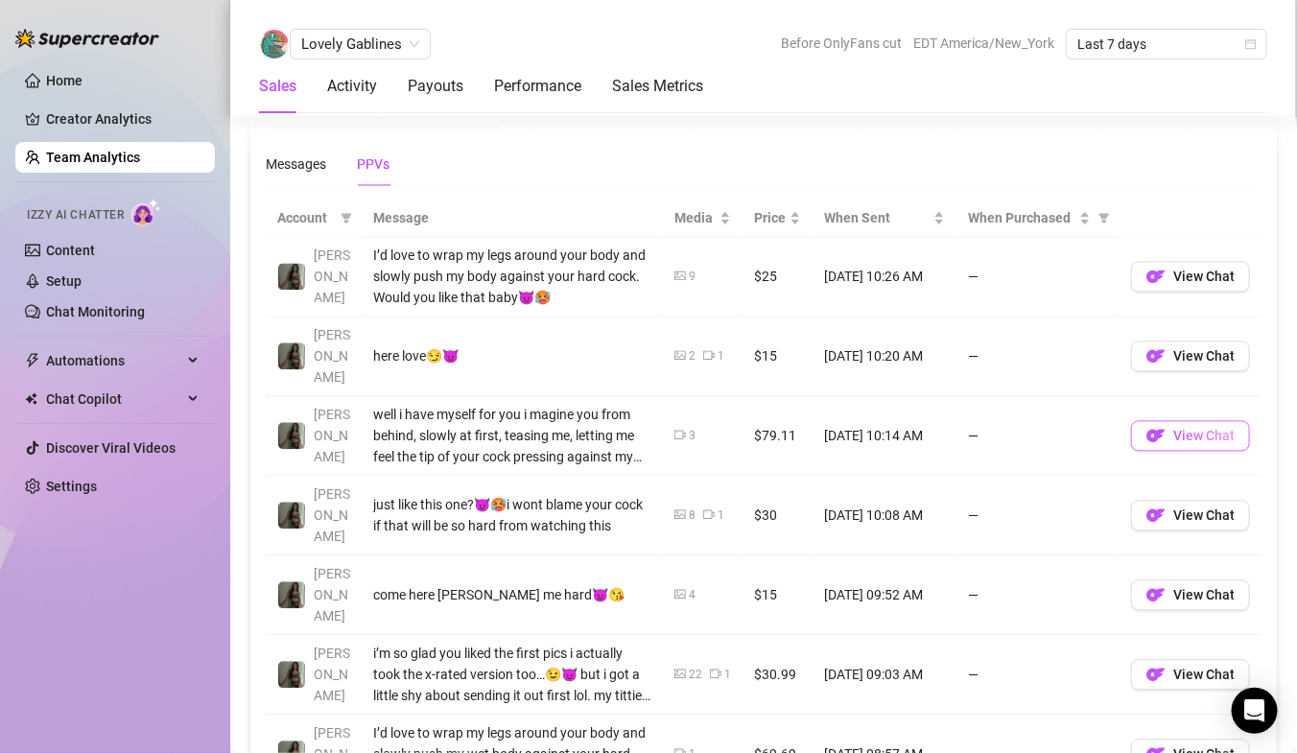
click at [1174, 420] on button "View Chat" at bounding box center [1190, 435] width 119 height 31
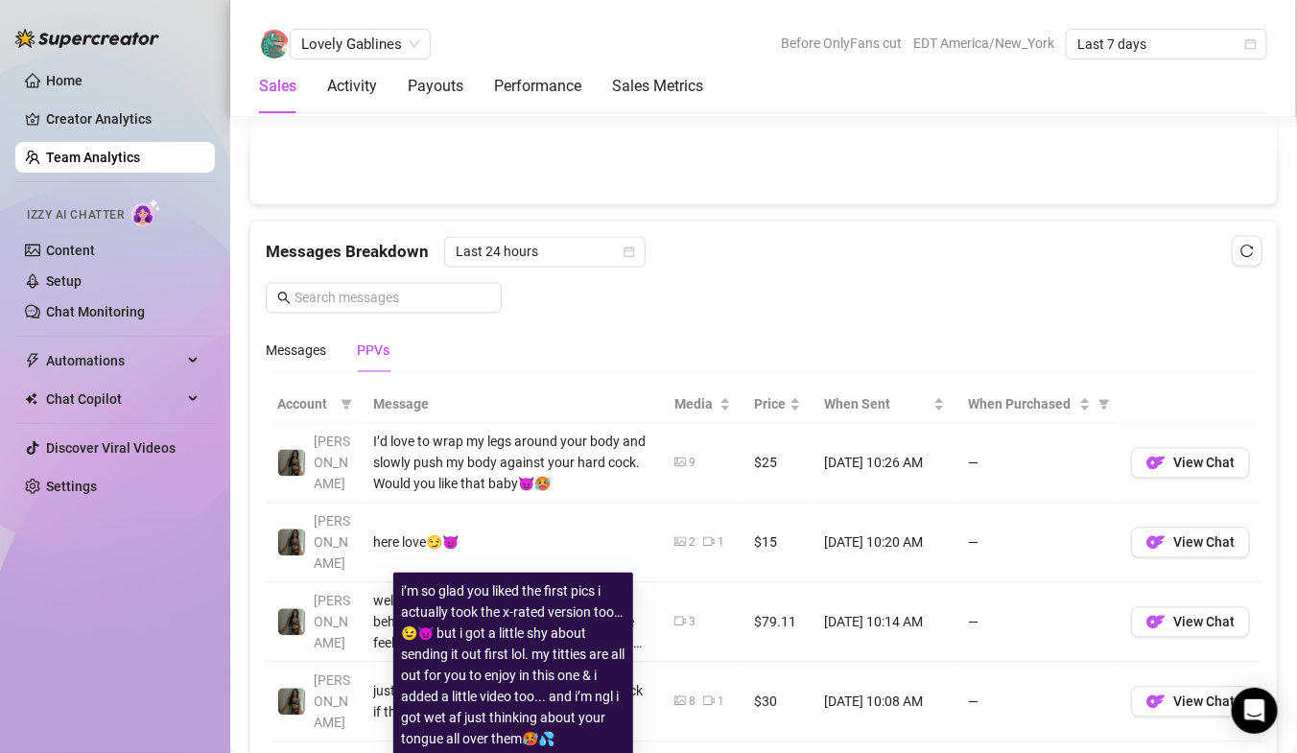
scroll to position [1135, 0]
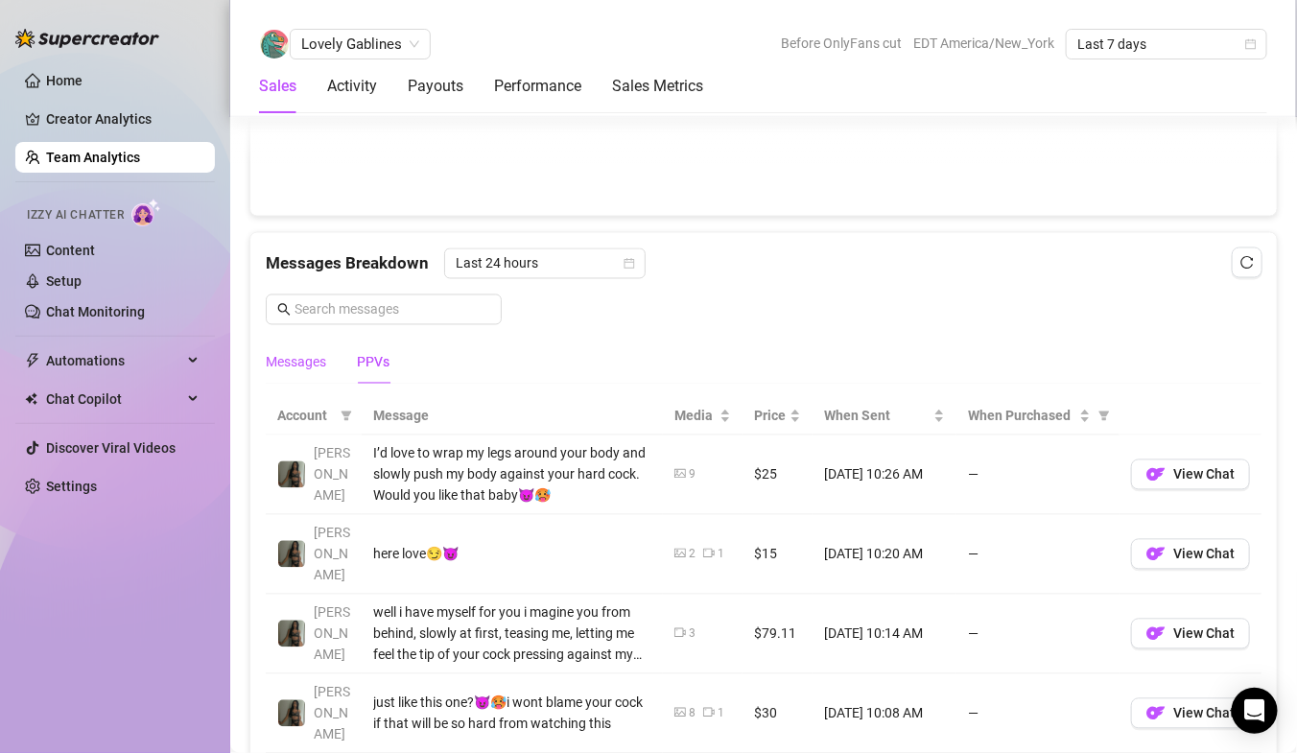
click at [305, 359] on div "Messages" at bounding box center [296, 362] width 60 height 21
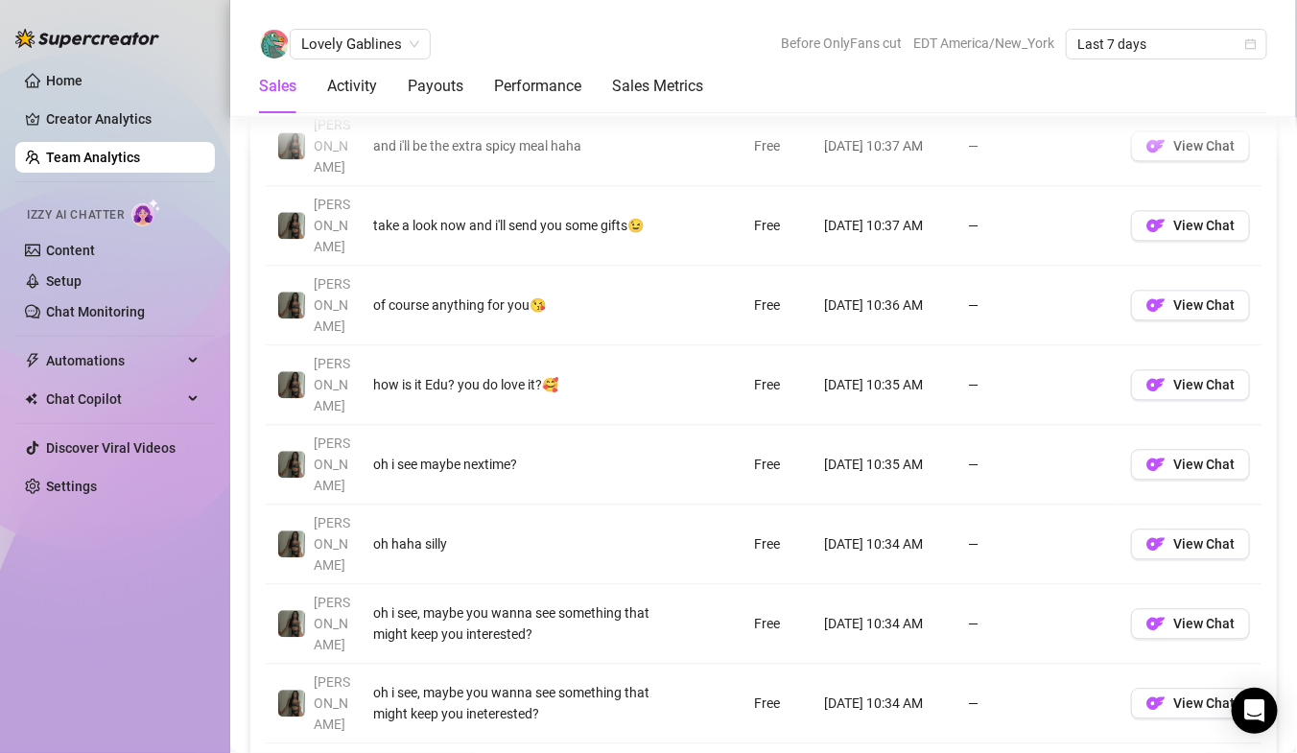
scroll to position [1449, 0]
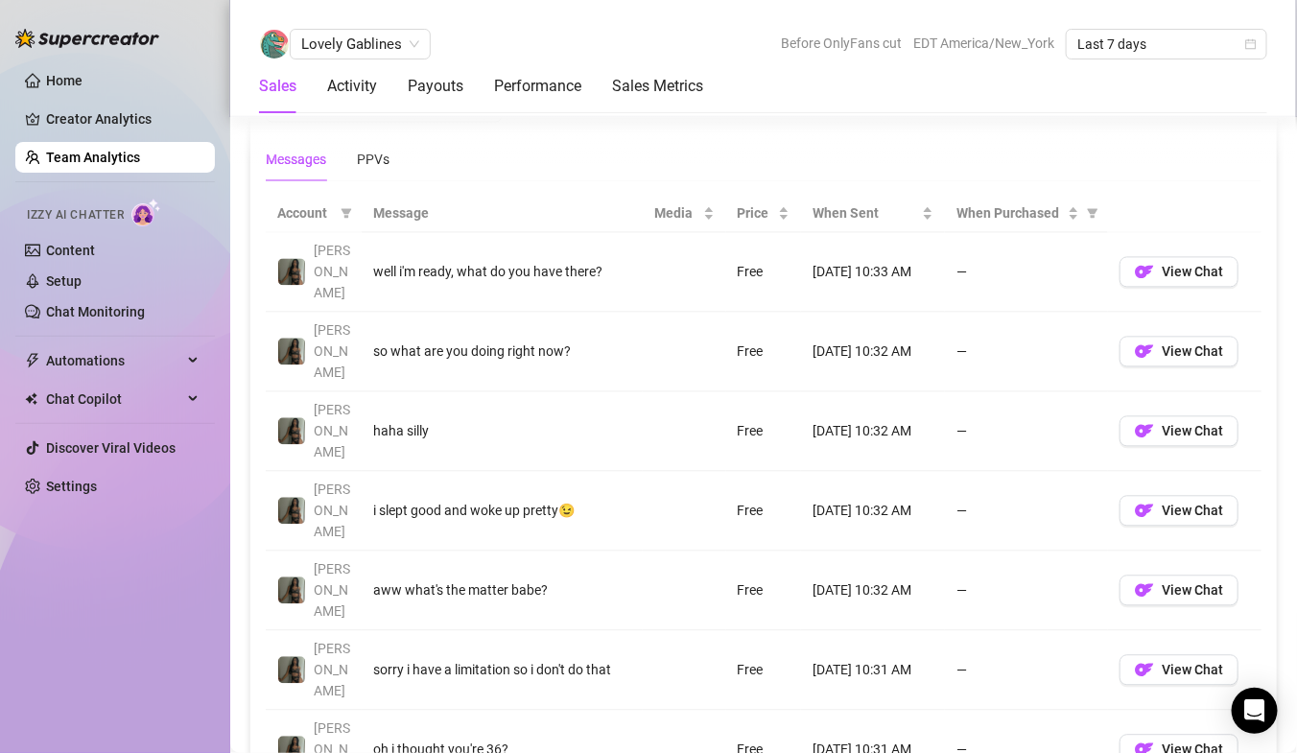
scroll to position [1375, 0]
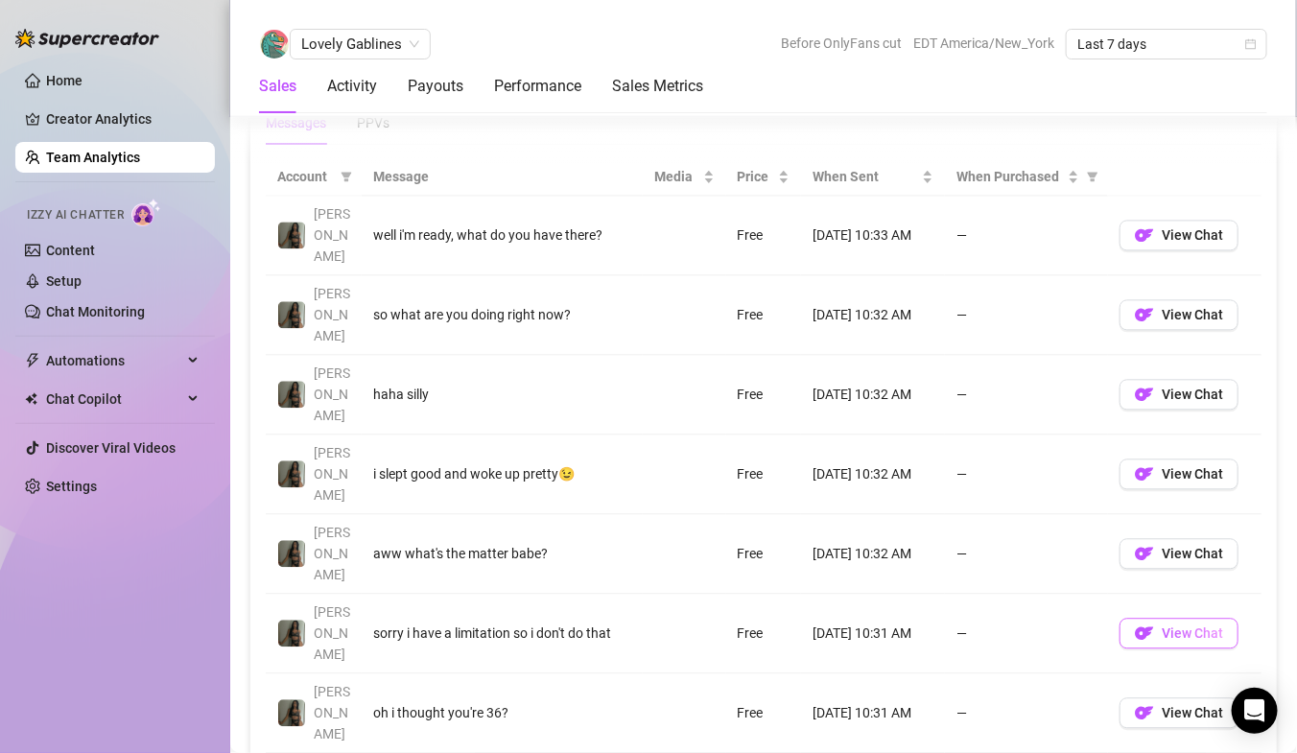
click at [1211, 626] on span "View Chat" at bounding box center [1192, 633] width 61 height 15
click at [1159, 299] on button "View Chat" at bounding box center [1179, 314] width 119 height 31
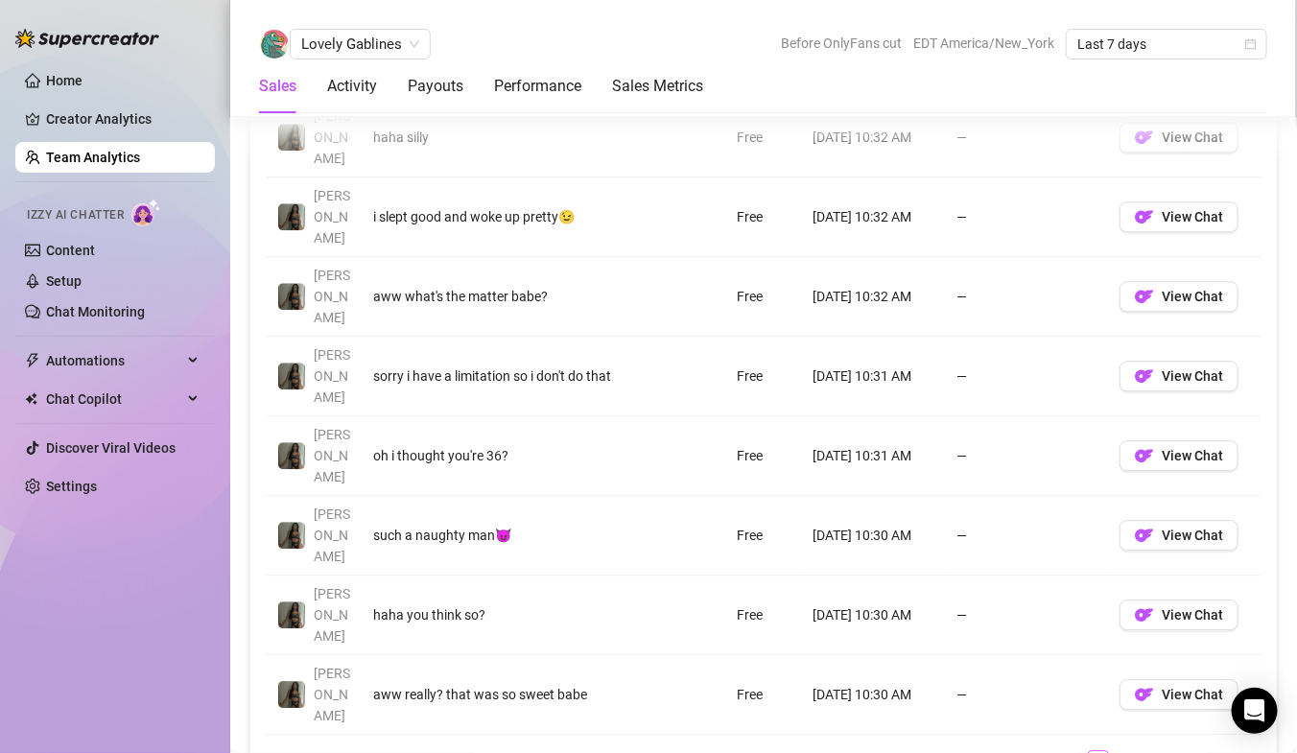
scroll to position [1650, 0]
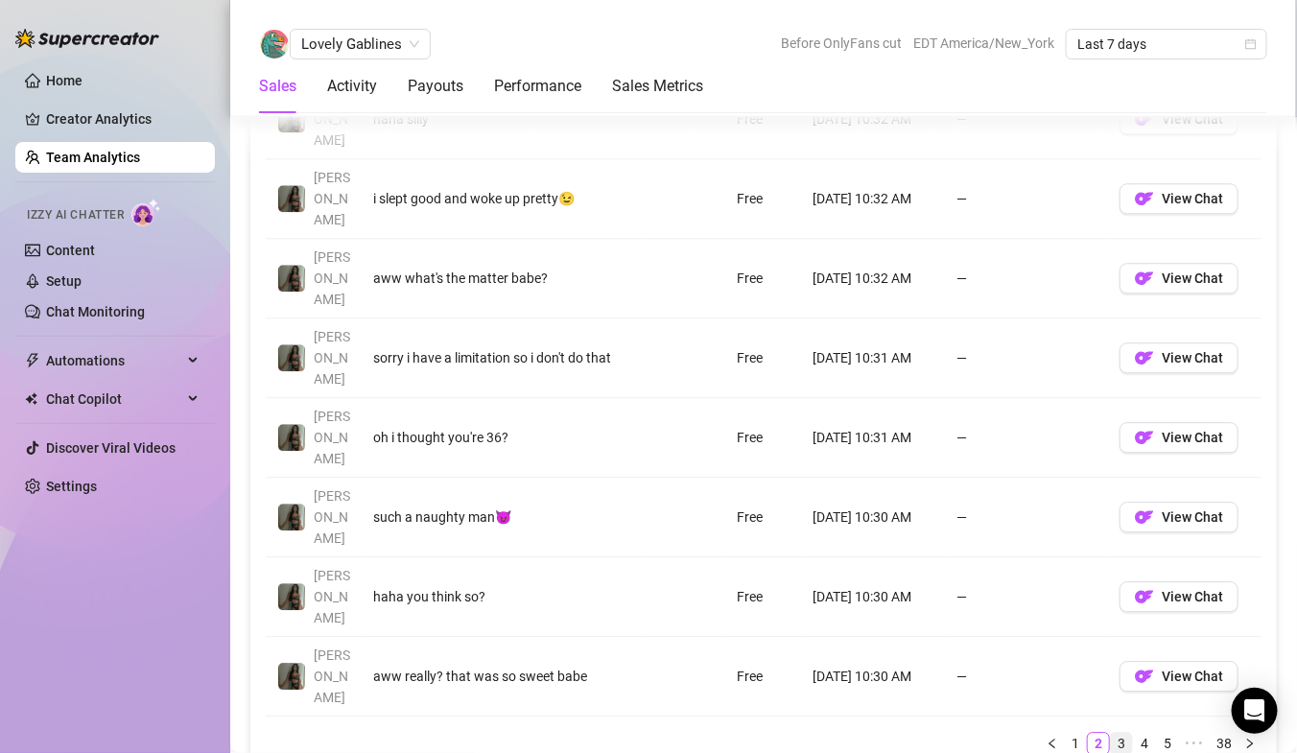
click at [1124, 733] on link "3" at bounding box center [1121, 743] width 21 height 21
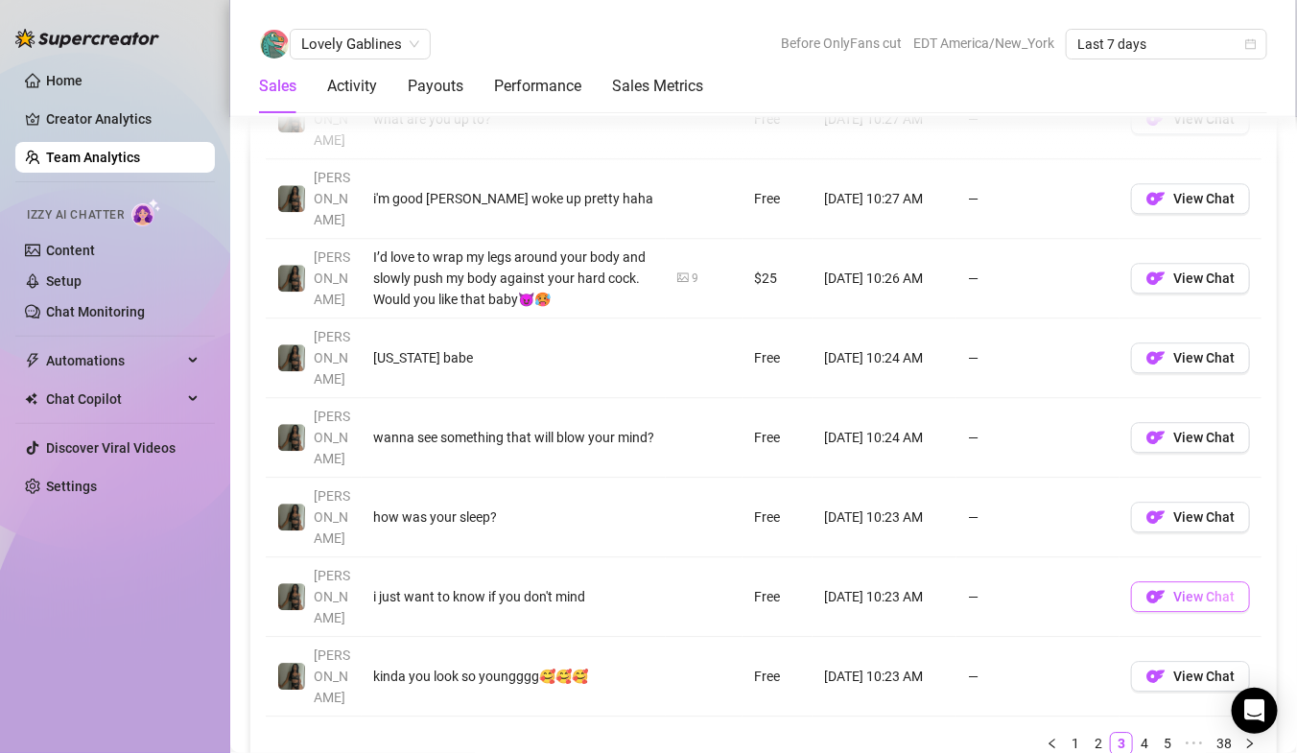
click at [1179, 589] on span "View Chat" at bounding box center [1203, 596] width 61 height 15
click at [108, 157] on link "Team Analytics" at bounding box center [93, 157] width 94 height 15
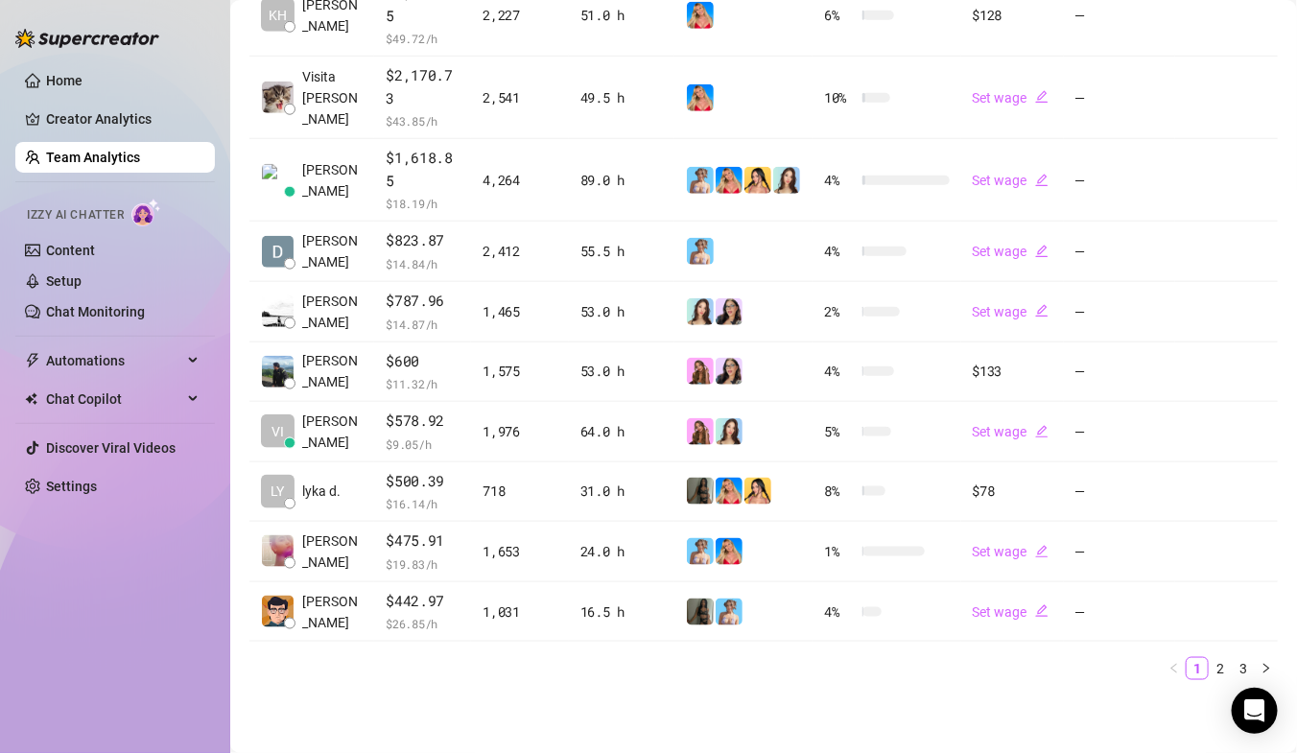
scroll to position [472, 0]
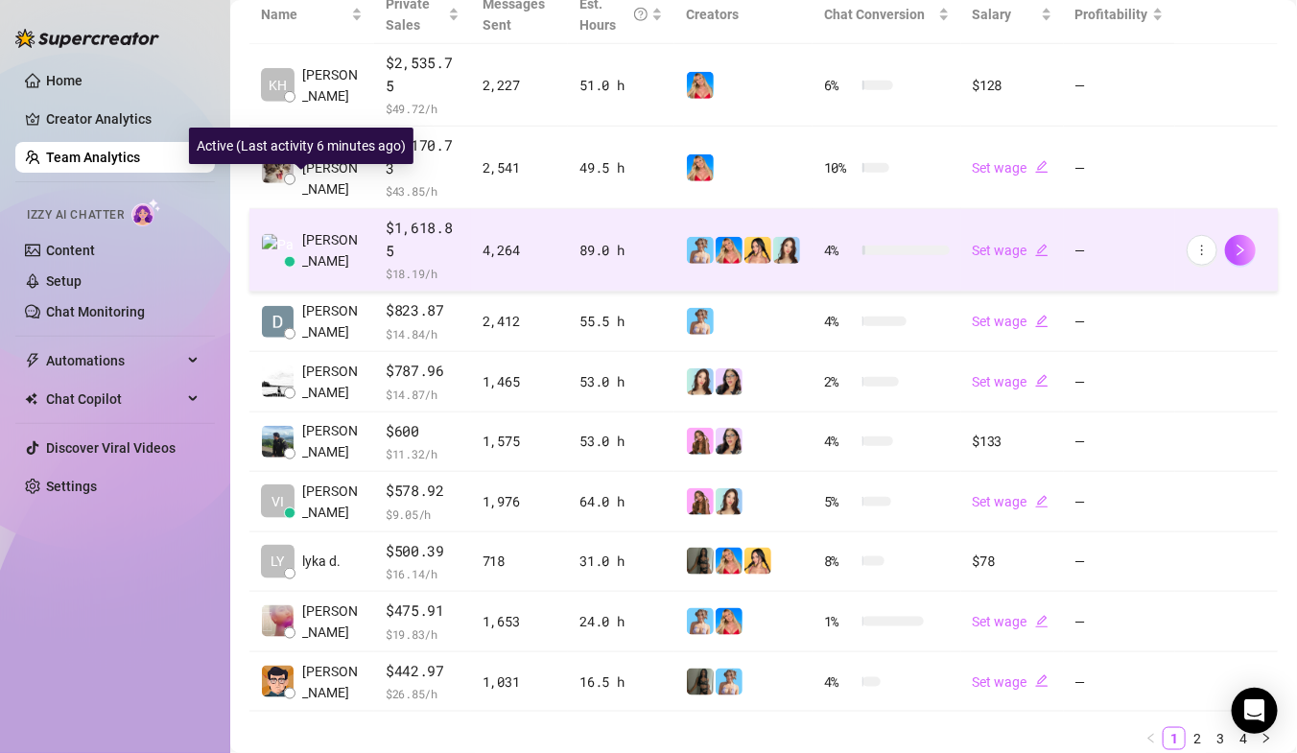
click at [317, 229] on span "[PERSON_NAME]" at bounding box center [332, 250] width 60 height 42
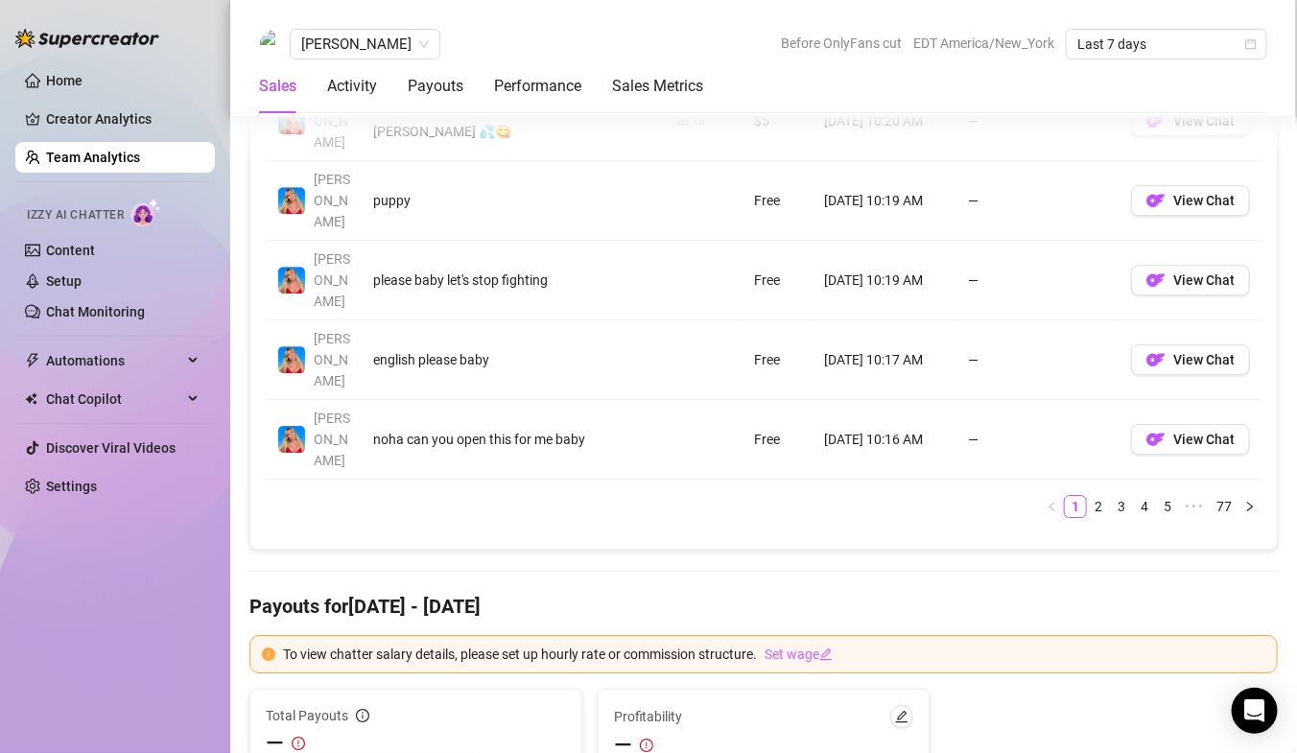
scroll to position [1893, 0]
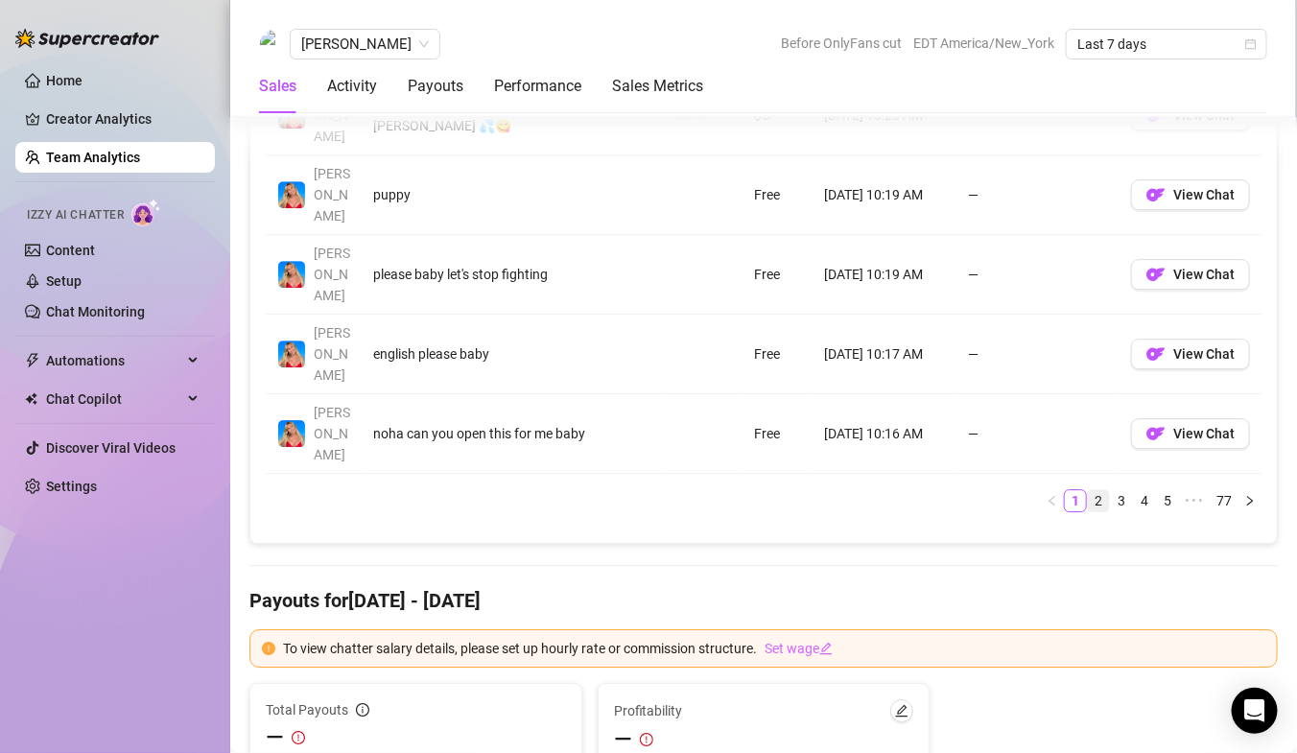
click at [1100, 490] on link "2" at bounding box center [1098, 500] width 21 height 21
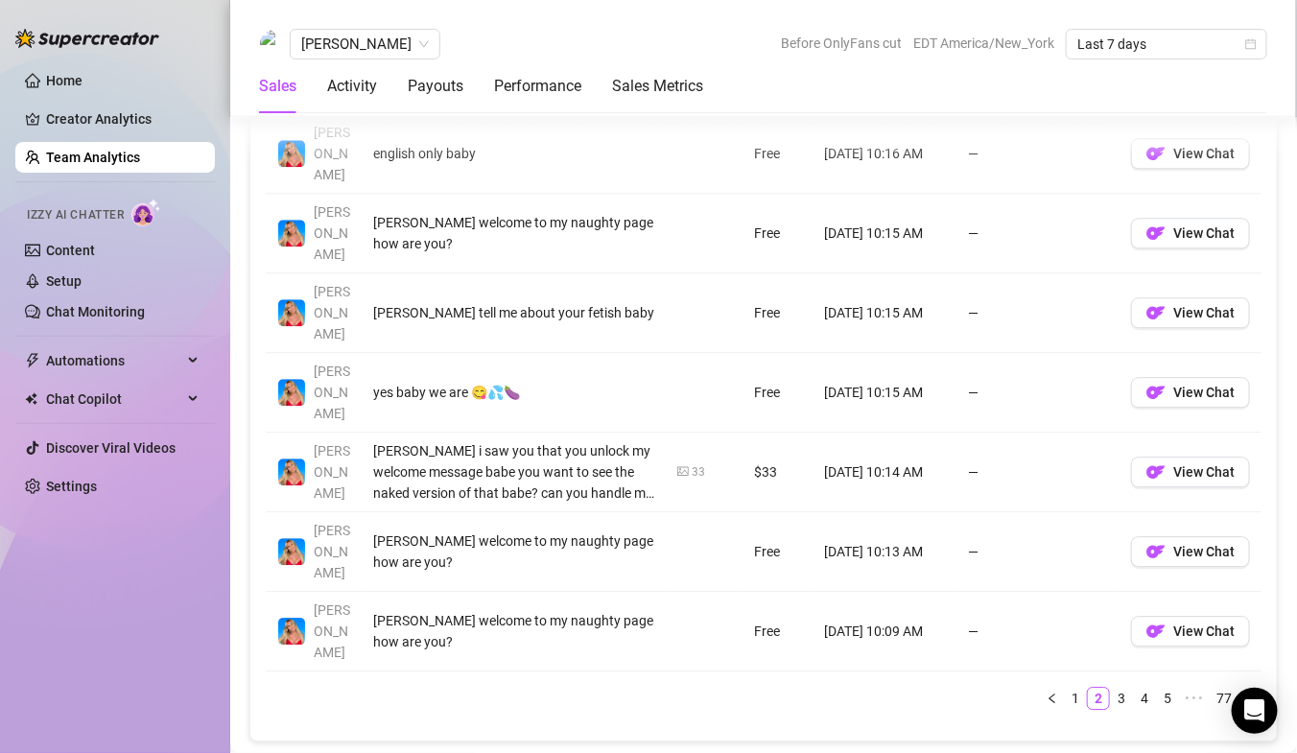
scroll to position [1693, 0]
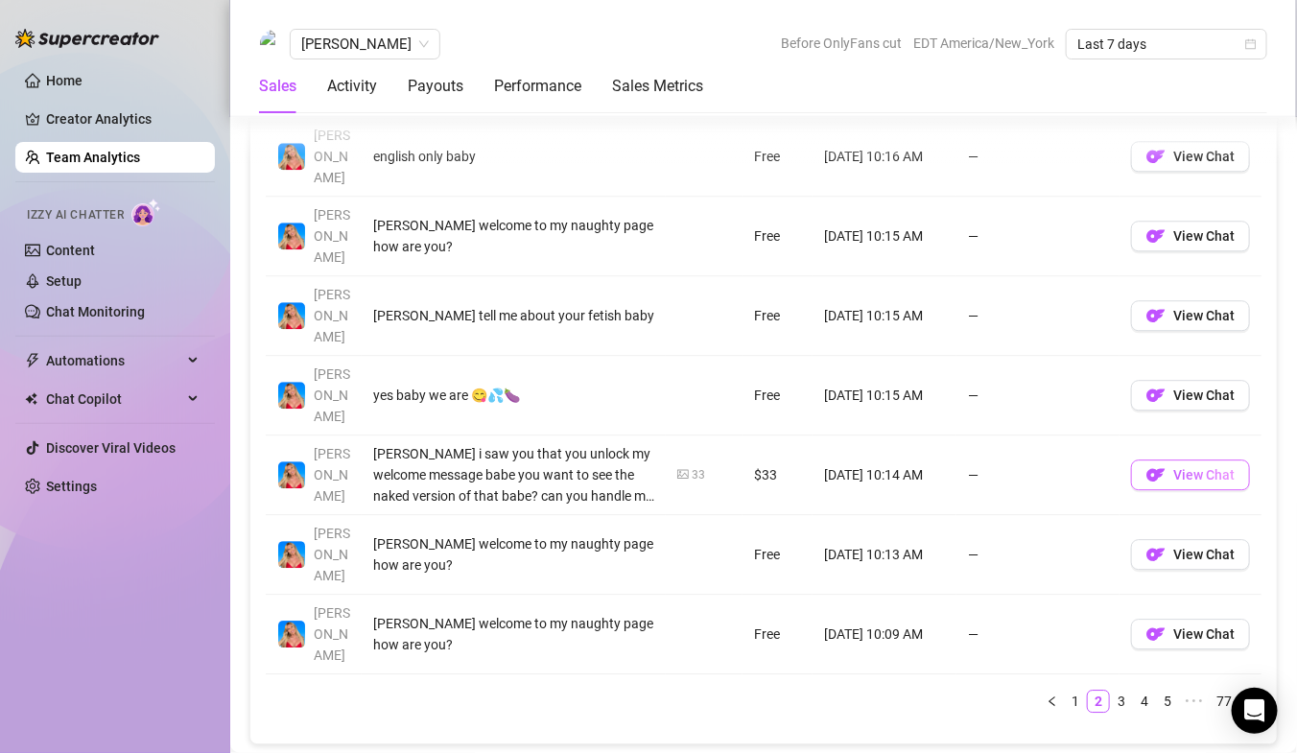
click at [1200, 467] on span "View Chat" at bounding box center [1203, 474] width 61 height 15
